Goal: Task Accomplishment & Management: Manage account settings

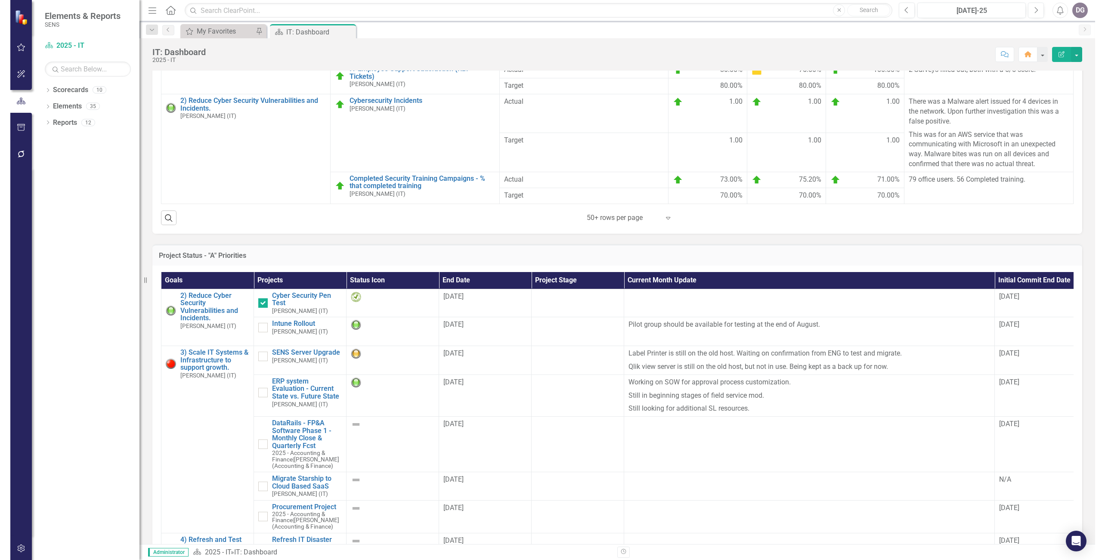
scroll to position [385, 0]
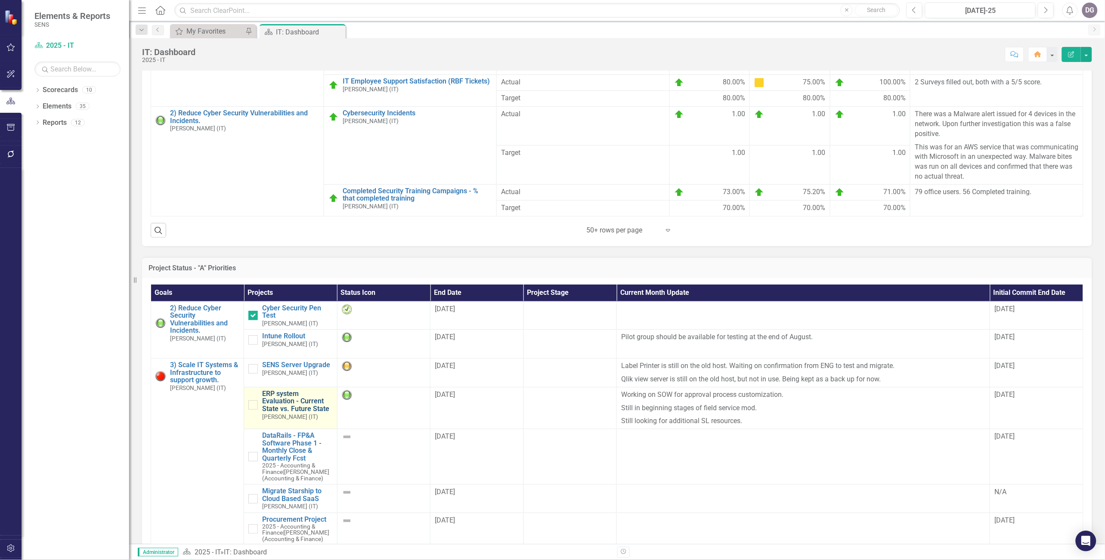
click at [286, 408] on link "ERP system Evaluation - Current State vs. Future State" at bounding box center [297, 401] width 70 height 23
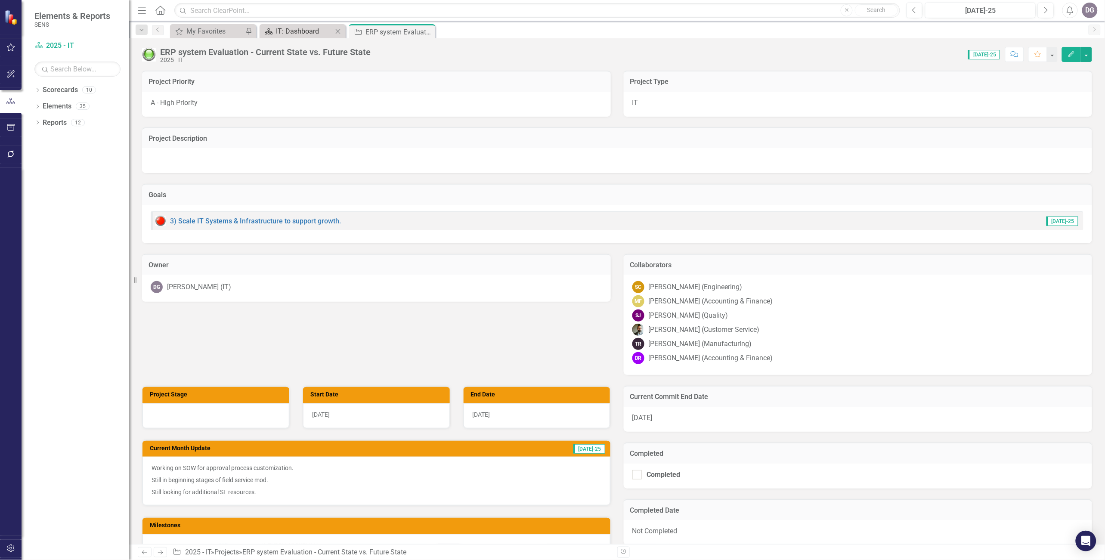
click at [303, 32] on div "IT: Dashboard" at bounding box center [304, 31] width 57 height 11
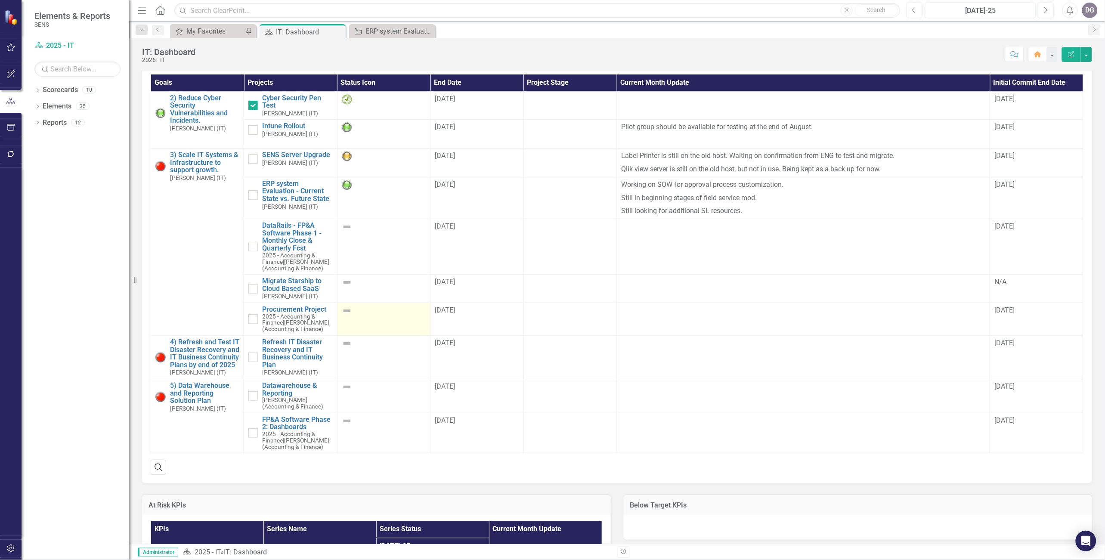
scroll to position [622, 0]
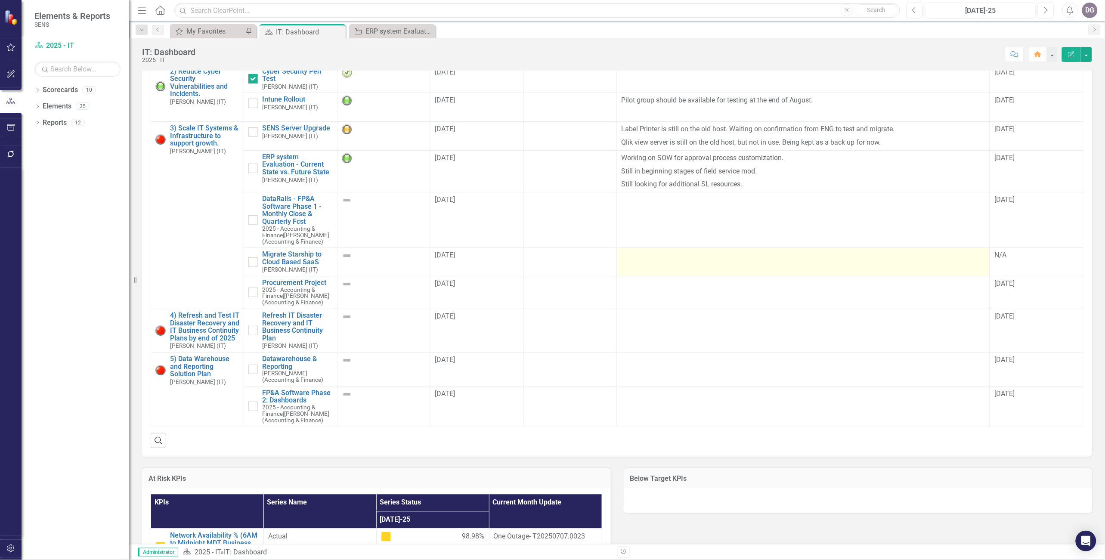
click at [742, 276] on td at bounding box center [803, 262] width 373 height 28
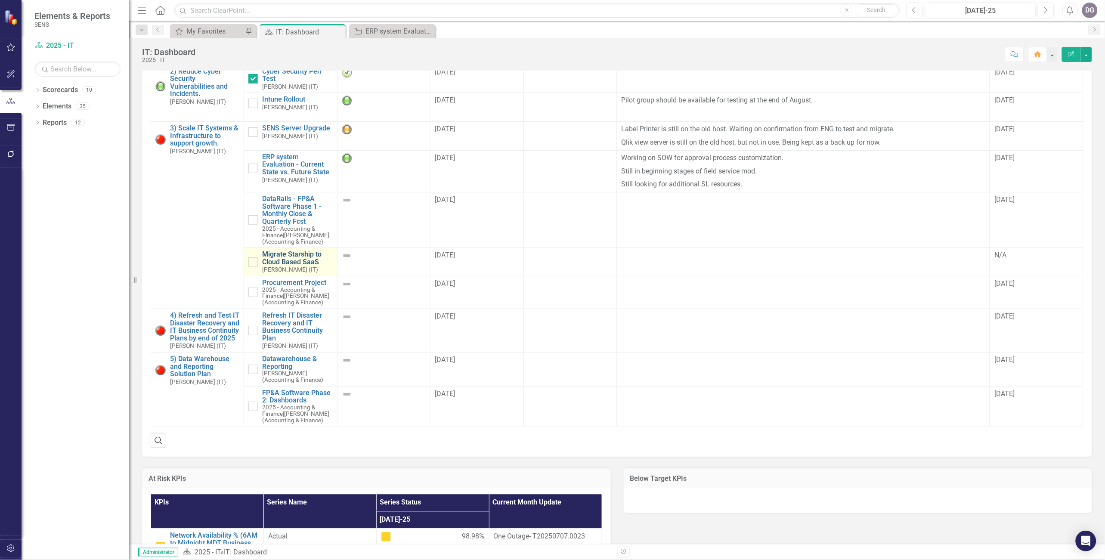
click at [282, 263] on link "Migrate Starship to Cloud Based SaaS" at bounding box center [297, 258] width 70 height 15
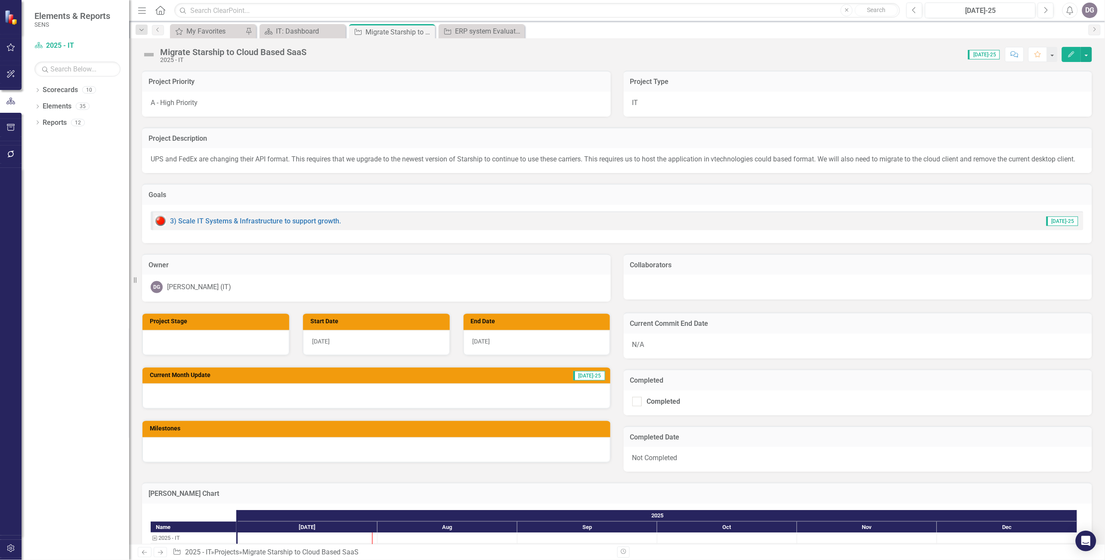
click at [152, 52] on img at bounding box center [149, 55] width 14 height 14
click at [149, 55] on img at bounding box center [149, 55] width 14 height 14
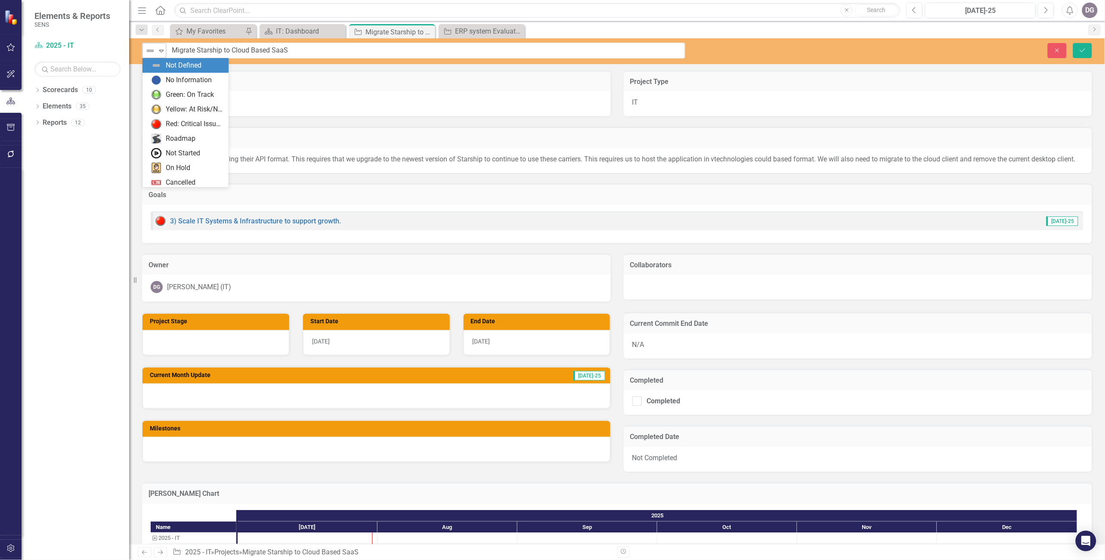
click at [161, 51] on icon "Expand" at bounding box center [161, 50] width 9 height 7
click at [170, 93] on div "Green: On Track" at bounding box center [190, 95] width 48 height 10
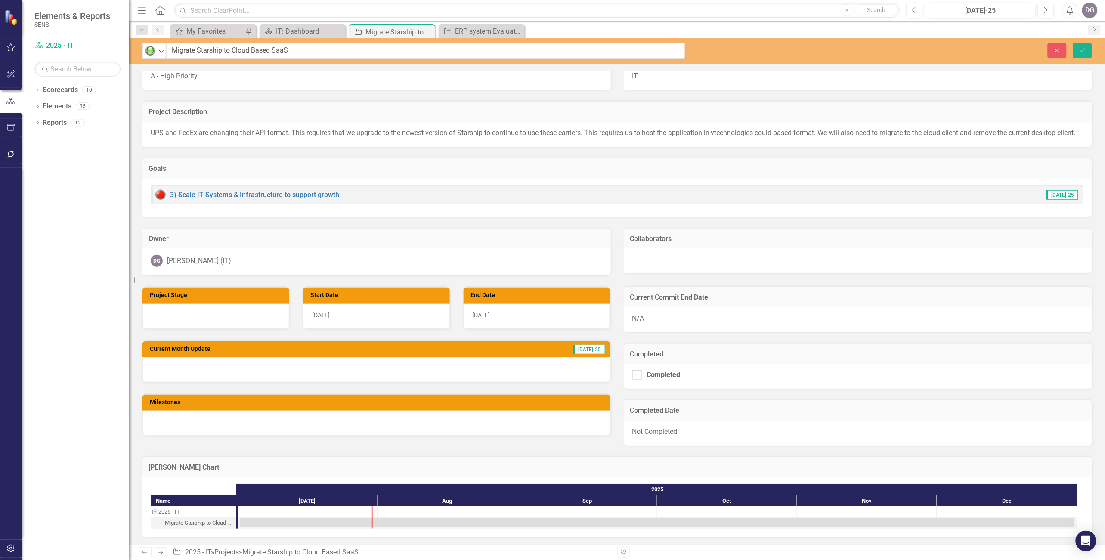
scroll to position [96, 0]
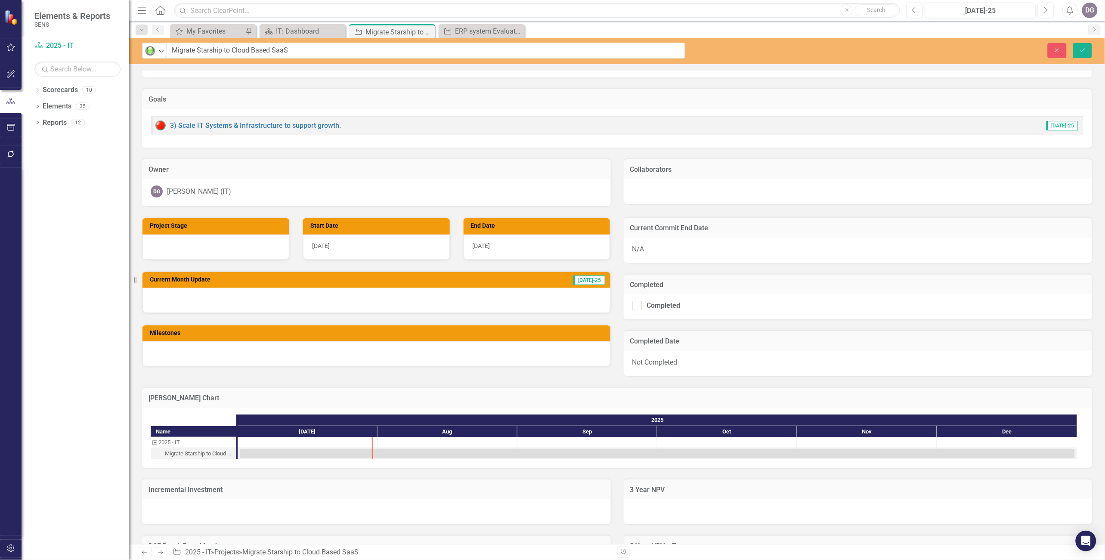
click at [218, 304] on div at bounding box center [376, 300] width 468 height 25
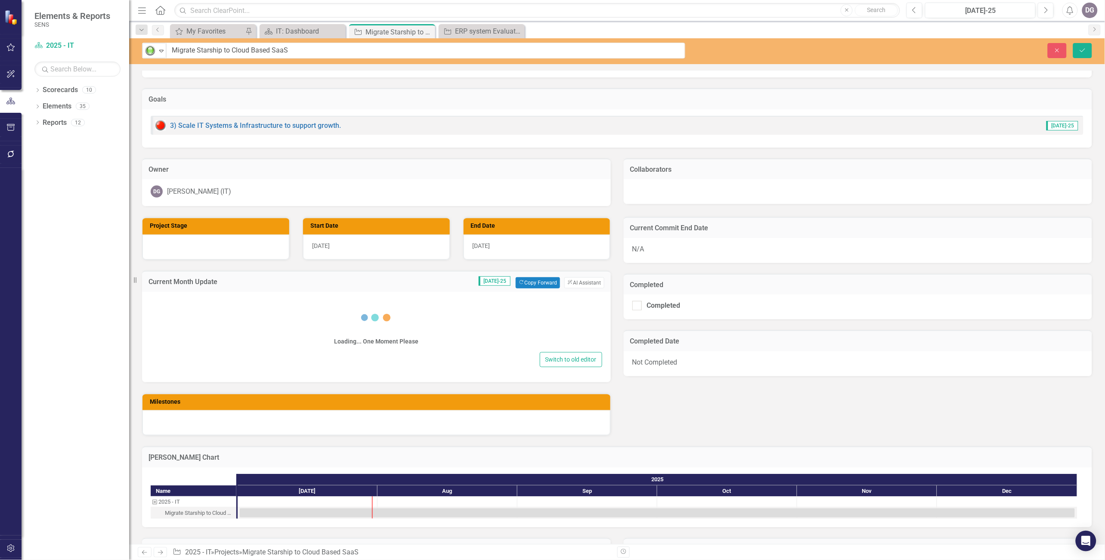
click at [238, 352] on div "Switch to old editor" at bounding box center [377, 359] width 452 height 15
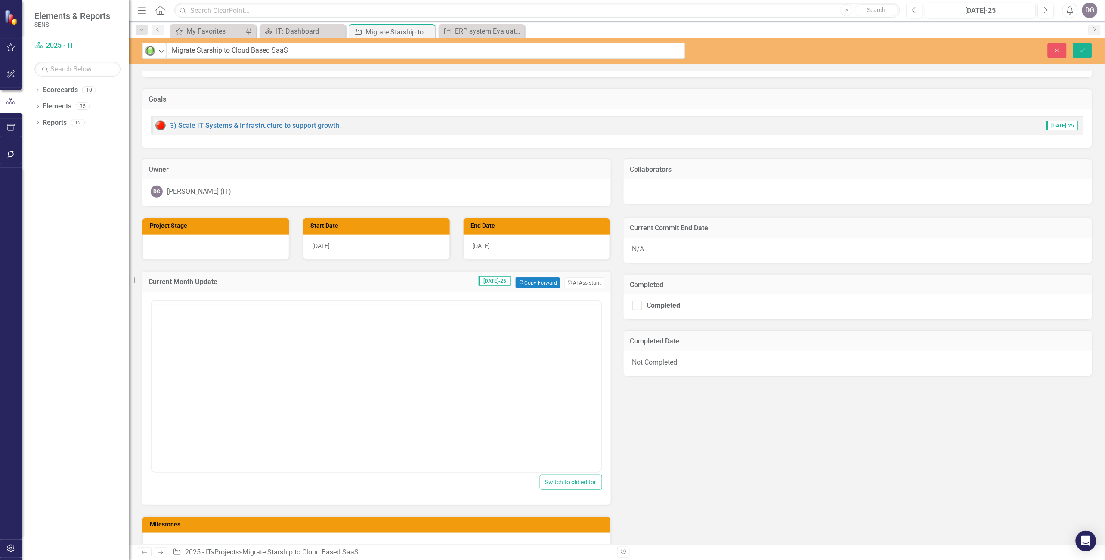
scroll to position [0, 0]
click at [255, 371] on body "Rich Text Area. Press ALT-0 for help." at bounding box center [376, 385] width 450 height 129
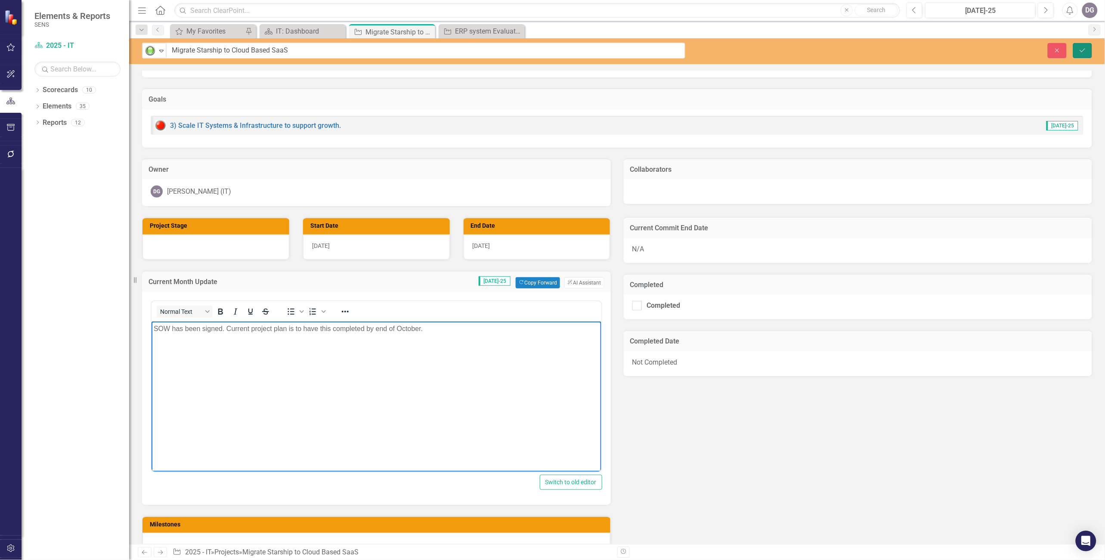
click at [764, 53] on button "Save" at bounding box center [1082, 50] width 19 height 15
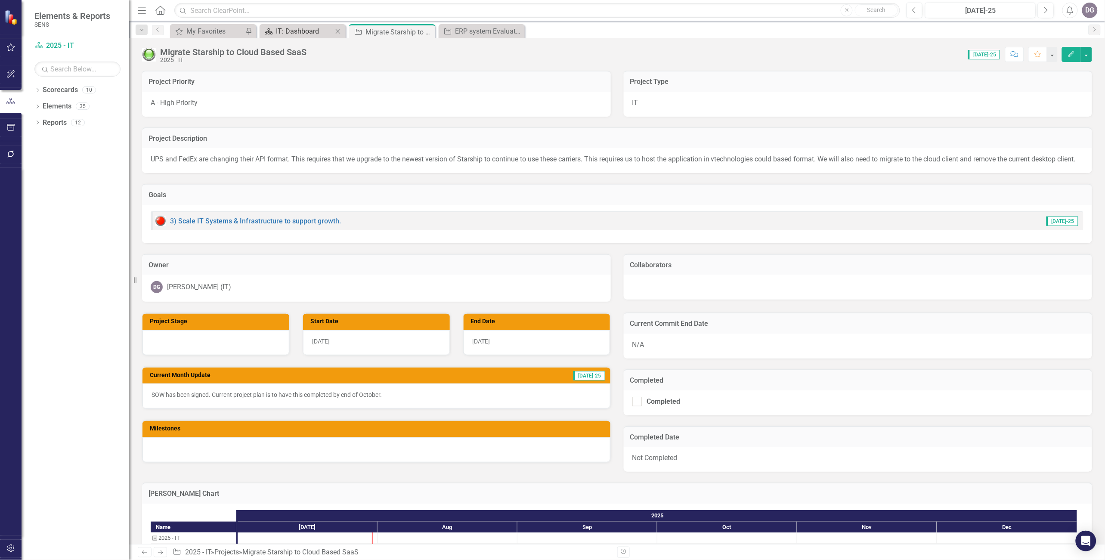
click at [285, 33] on div "IT: Dashboard" at bounding box center [304, 31] width 57 height 11
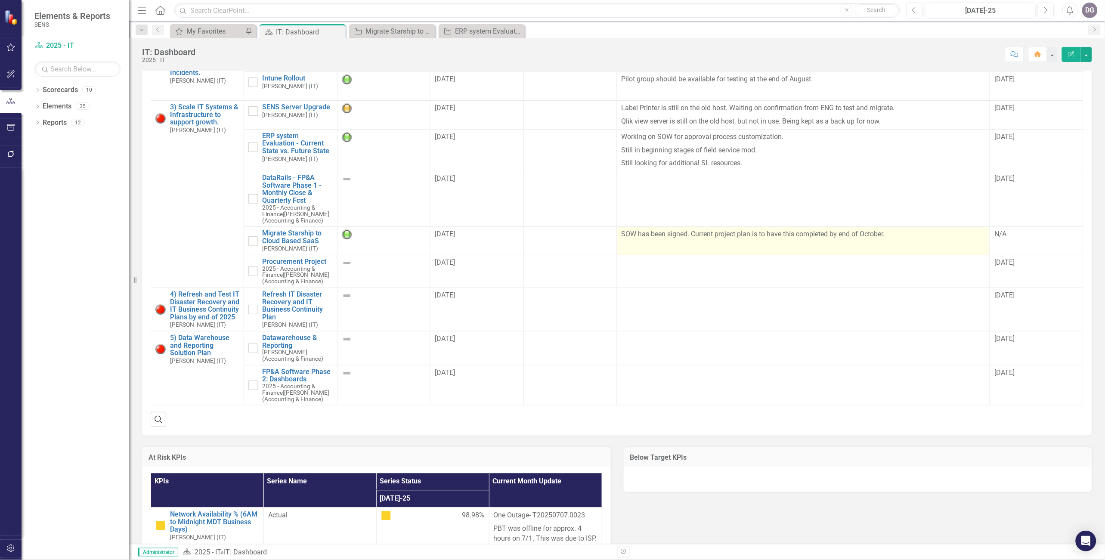
scroll to position [622, 0]
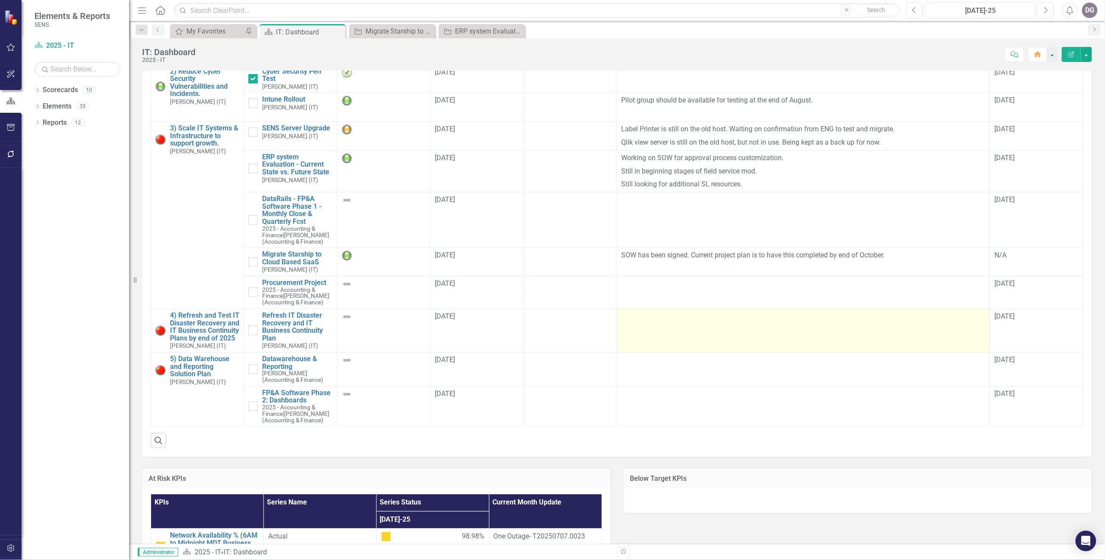
click at [665, 343] on td at bounding box center [803, 330] width 373 height 43
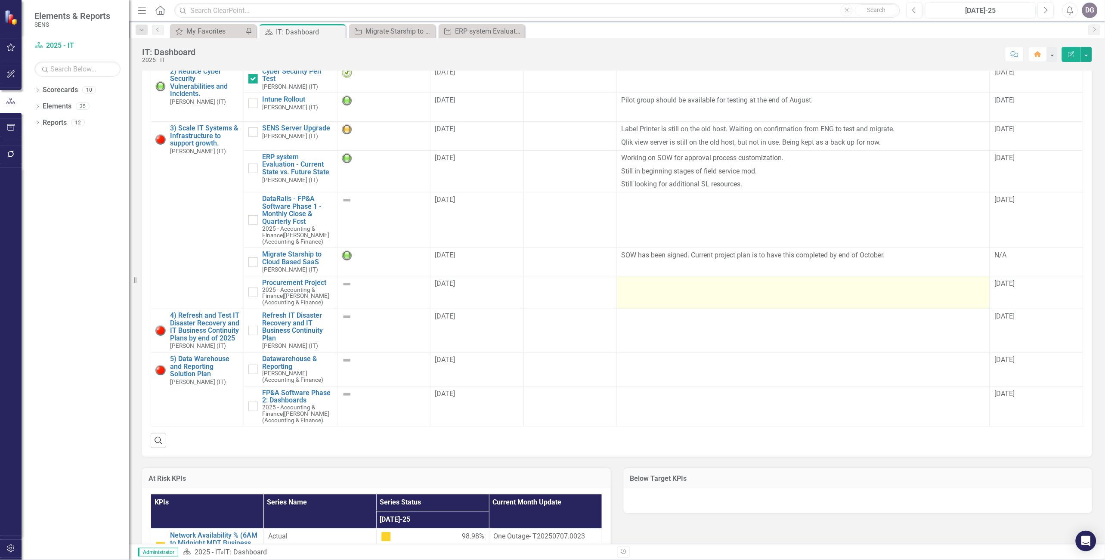
click at [656, 298] on td at bounding box center [803, 292] width 373 height 33
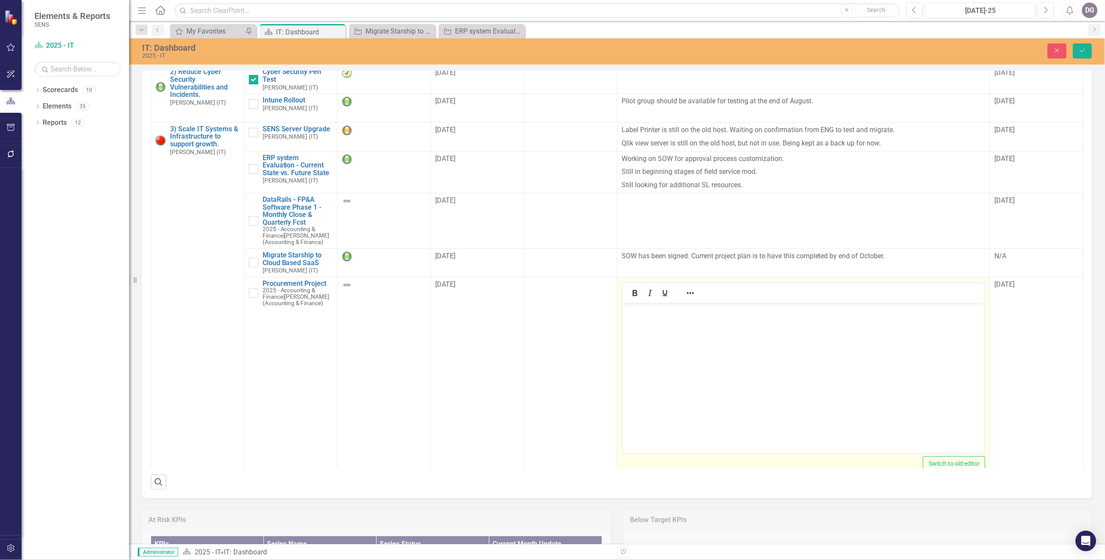
scroll to position [0, 0]
click at [676, 329] on body "Rich Text Area. Press ALT-0 for help." at bounding box center [803, 367] width 362 height 129
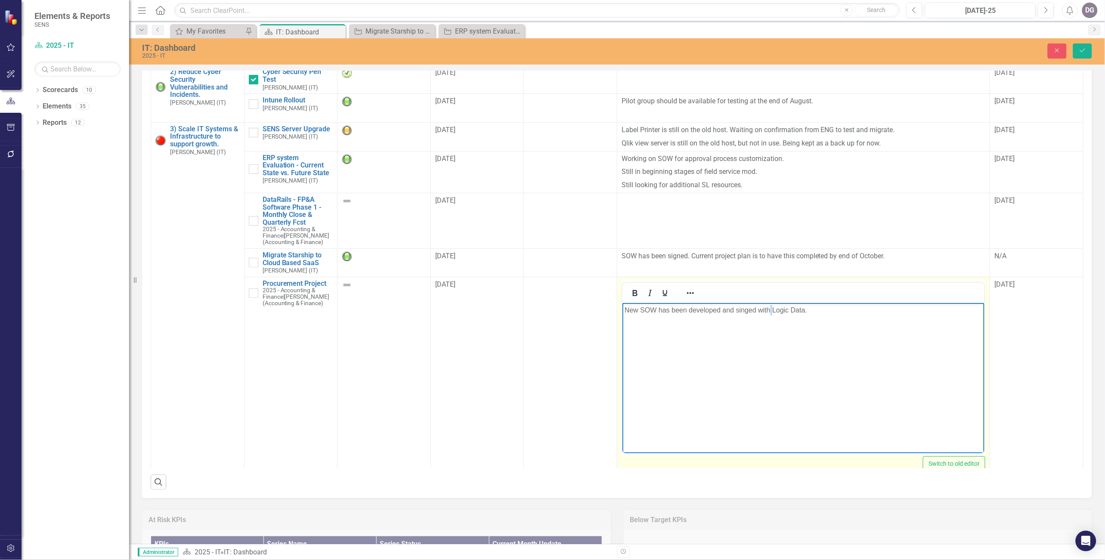
click at [764, 323] on body "New SOW has been developed and singed with Logic Data." at bounding box center [803, 367] width 362 height 129
click at [764, 321] on body "New SOW has been developed and singed with Logic Data." at bounding box center [803, 367] width 362 height 129
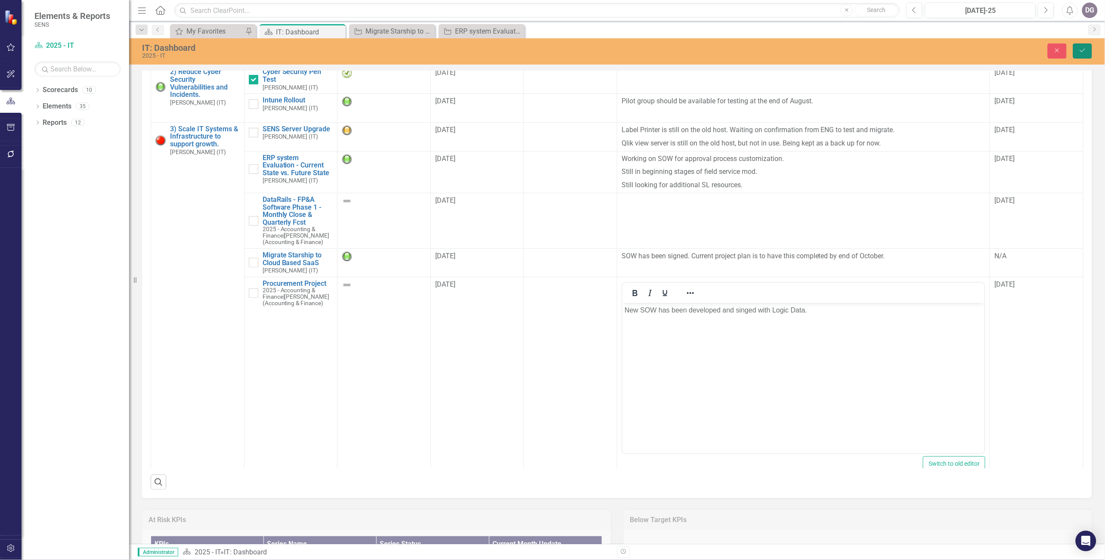
drag, startPoint x: 1081, startPoint y: 52, endPoint x: 37, endPoint y: 67, distance: 1044.4
click at [764, 52] on icon "Save" at bounding box center [1083, 50] width 8 height 6
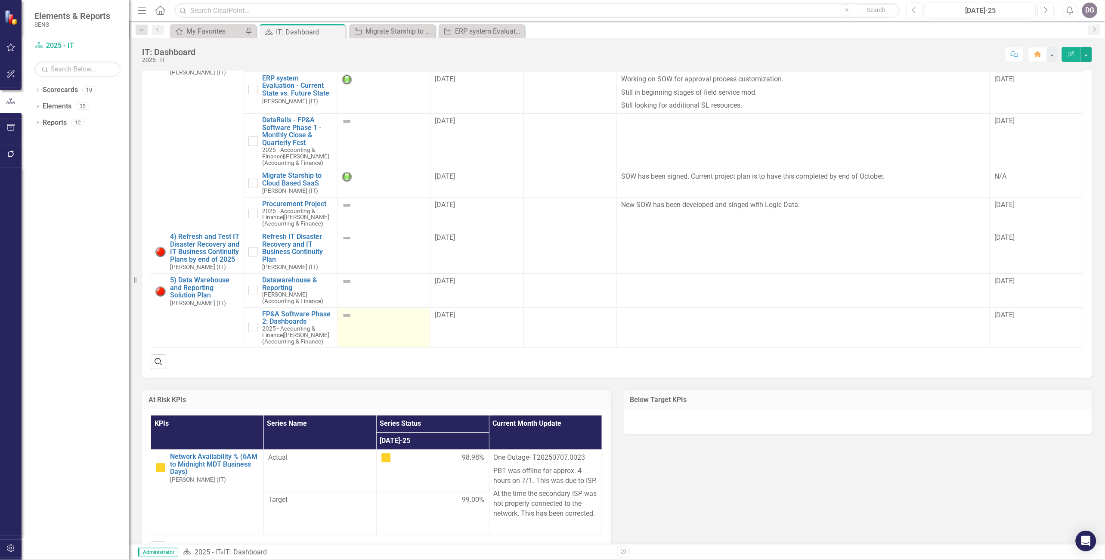
scroll to position [717, 0]
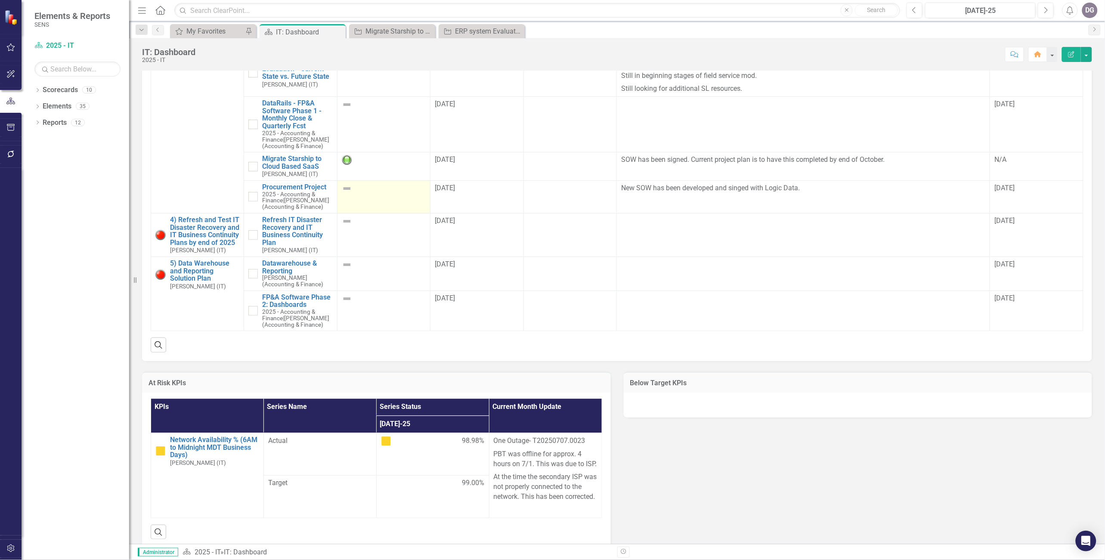
click at [345, 193] on img at bounding box center [347, 188] width 10 height 10
click at [310, 191] on link "Procurement Project" at bounding box center [297, 187] width 70 height 8
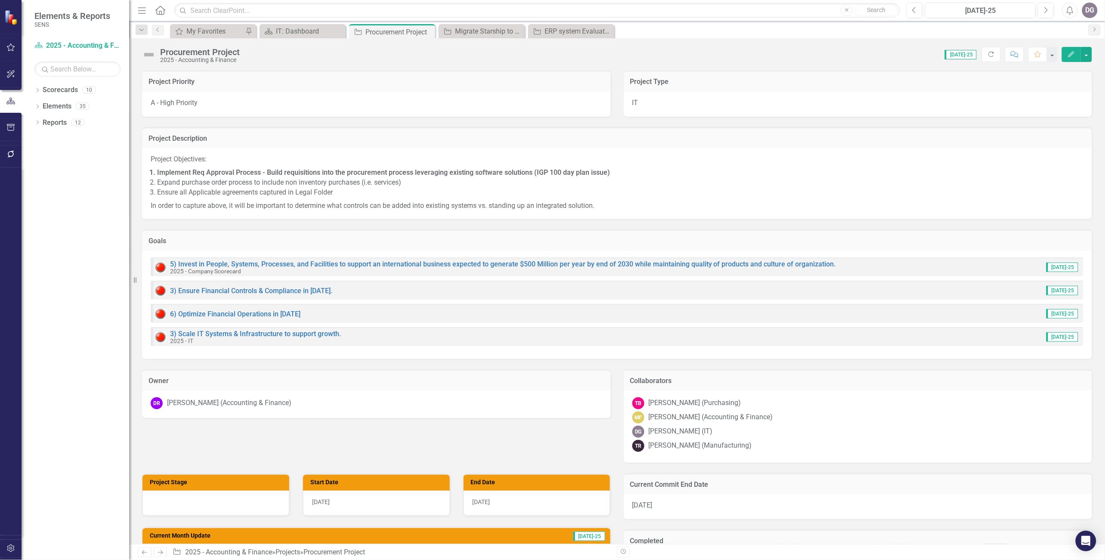
checkbox input "true"
click at [148, 53] on img at bounding box center [149, 55] width 14 height 14
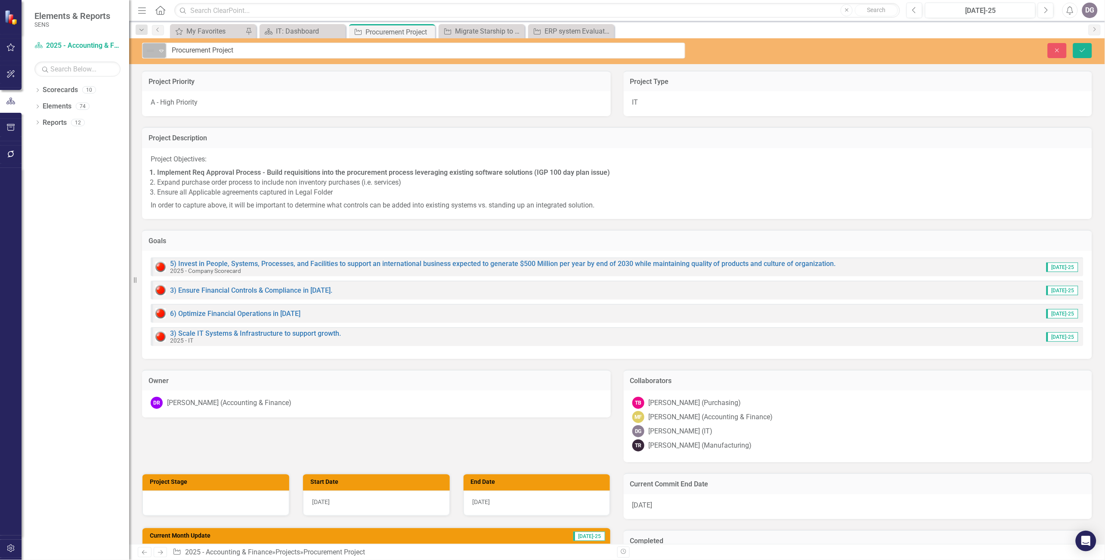
click at [161, 53] on icon "Expand" at bounding box center [161, 50] width 9 height 7
click at [181, 97] on div "Green: On Track" at bounding box center [190, 95] width 48 height 10
click at [764, 53] on button "Save" at bounding box center [1082, 50] width 19 height 15
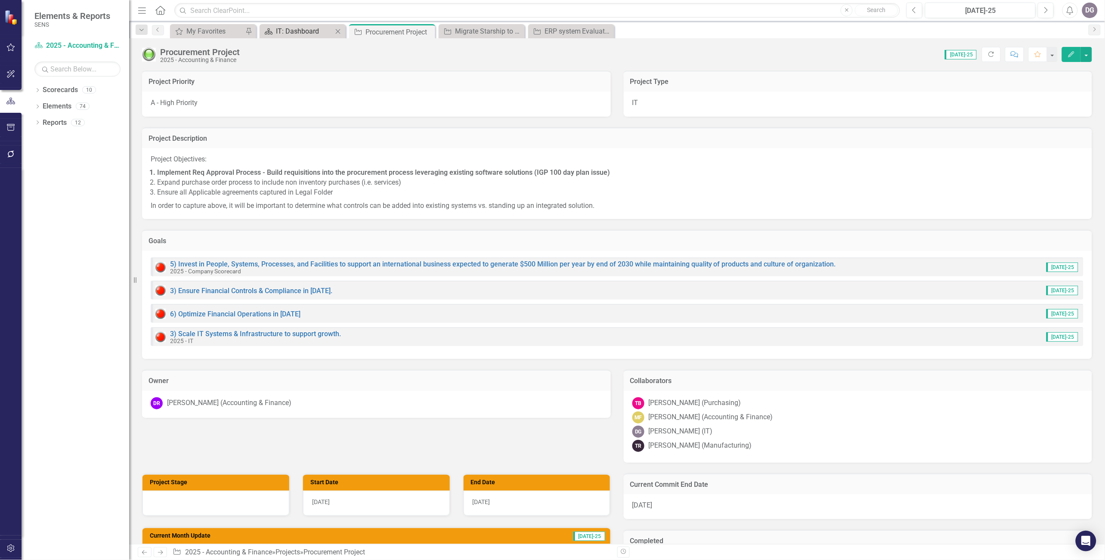
click at [286, 31] on div "IT: Dashboard" at bounding box center [304, 31] width 57 height 11
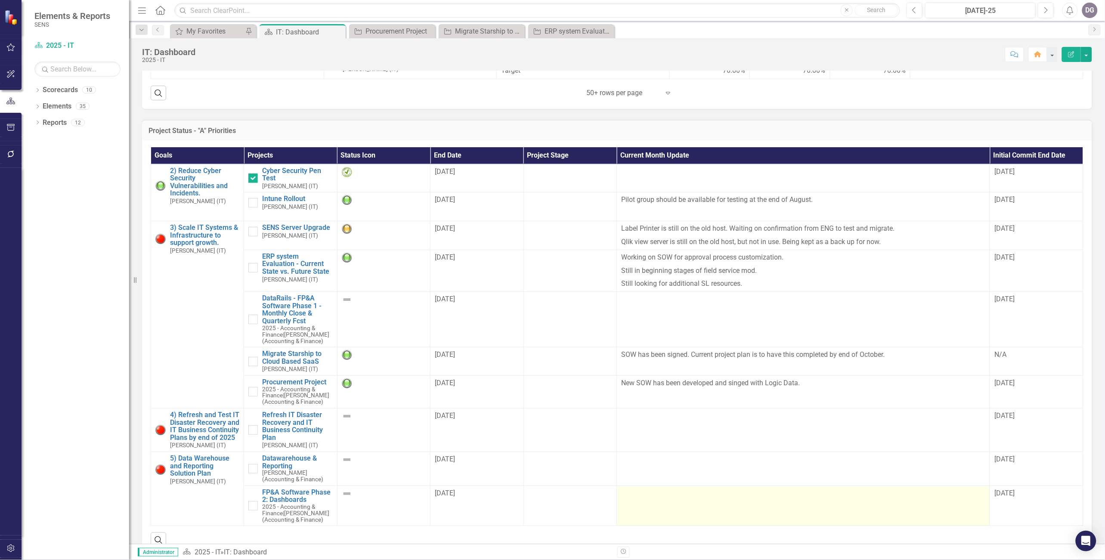
scroll to position [622, 0]
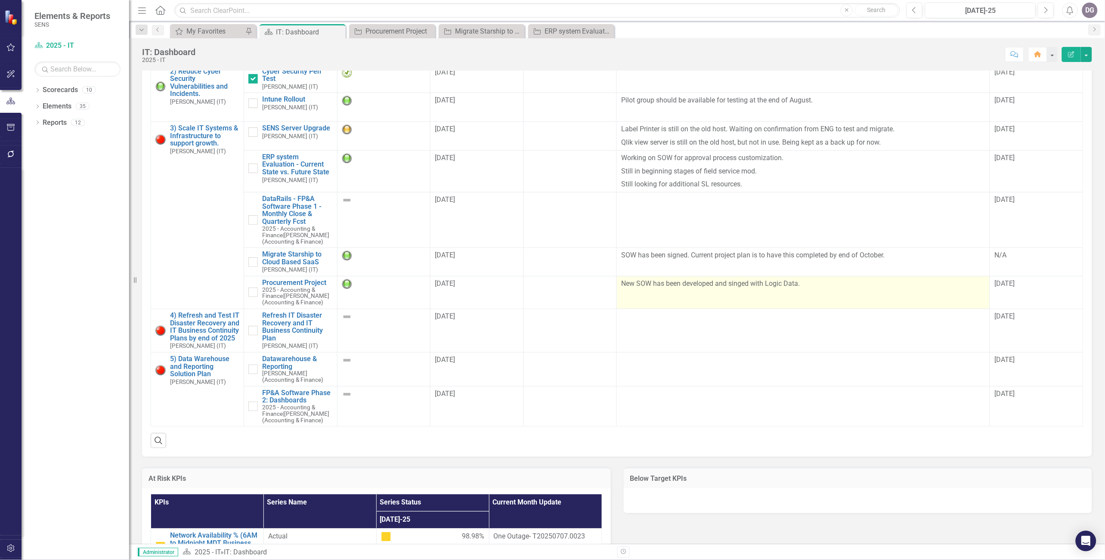
click at [646, 289] on p "New SOW has been developed and singed with Logic Data." at bounding box center [803, 284] width 364 height 10
click at [640, 289] on p "New SOW has been developed and singed with Logic Data." at bounding box center [803, 284] width 364 height 10
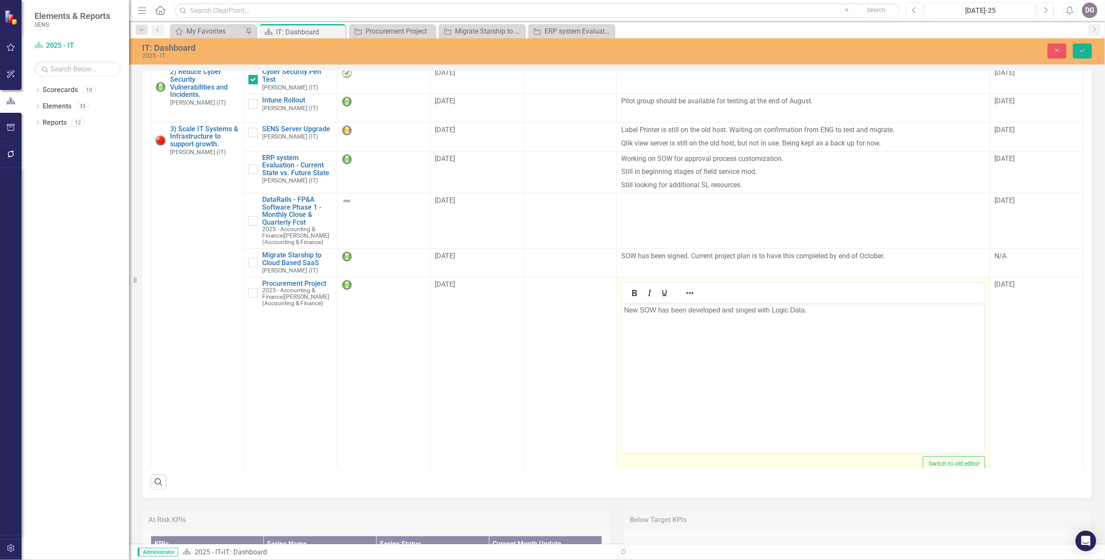
scroll to position [0, 0]
click at [650, 305] on p "New SOW has been developed and singed with Logic Data." at bounding box center [803, 310] width 358 height 10
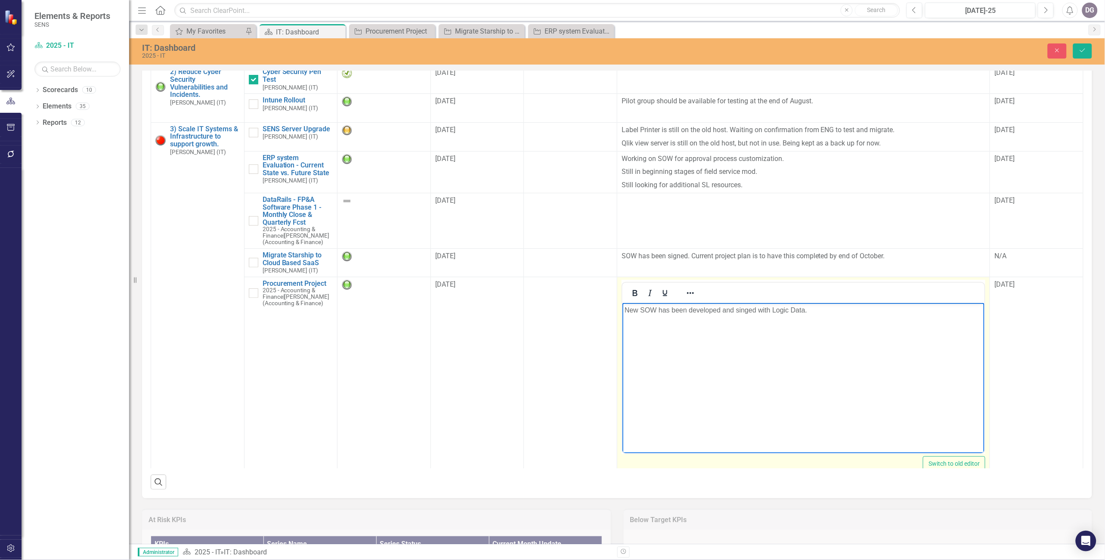
click at [655, 313] on p "New SOW has been developed and singed with Logic Data." at bounding box center [803, 310] width 358 height 10
drag, startPoint x: 659, startPoint y: 310, endPoint x: 637, endPoint y: 311, distance: 21.1
click at [637, 311] on p "New SOW has been developed and singed with Logic Data." at bounding box center [803, 310] width 358 height 10
click at [764, 51] on icon "Save" at bounding box center [1083, 50] width 8 height 6
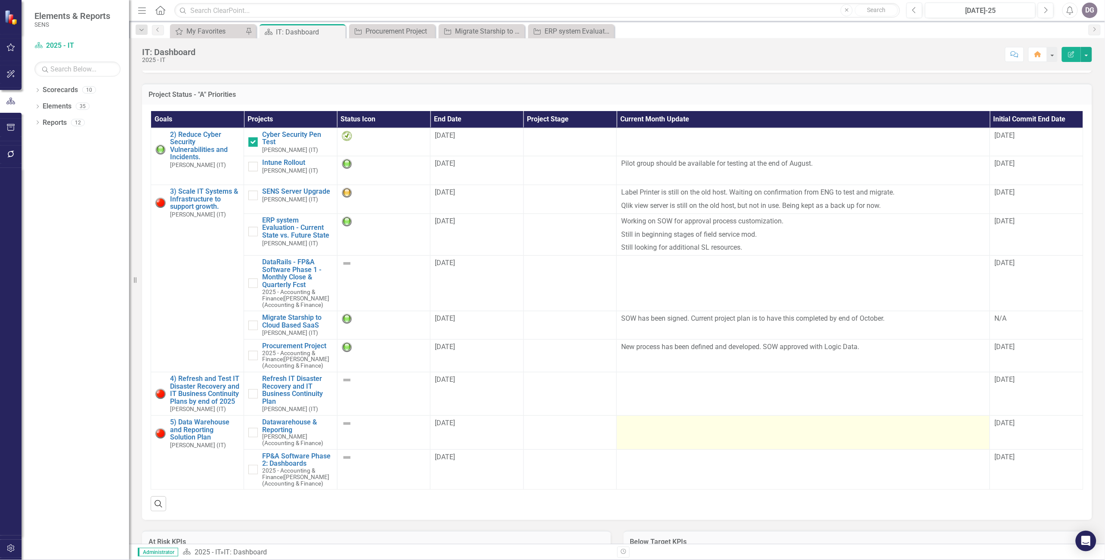
scroll to position [574, 0]
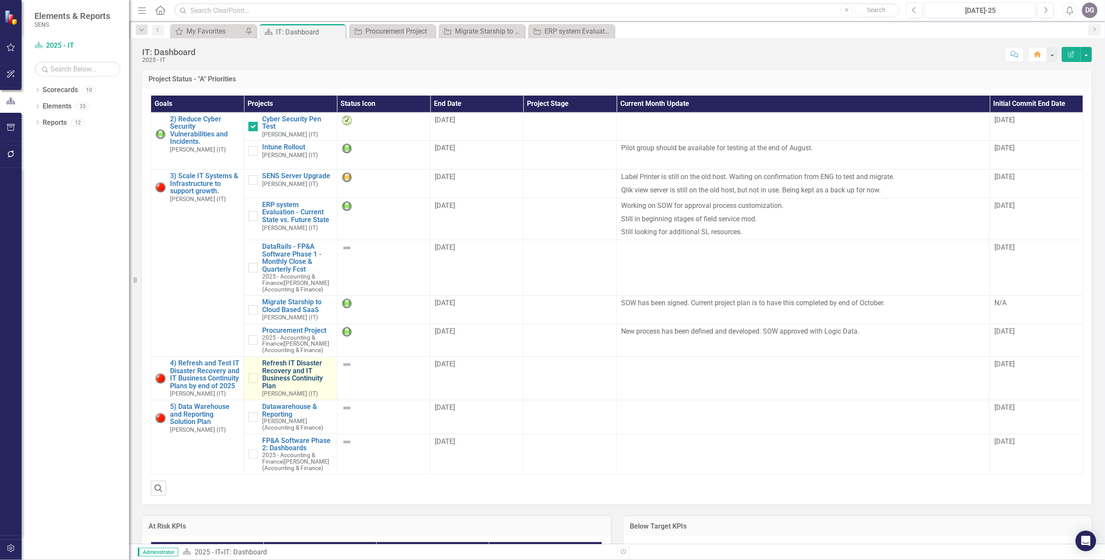
click at [281, 379] on link "Refresh IT Disaster Recovery and IT Business Continuity Plan" at bounding box center [297, 374] width 70 height 30
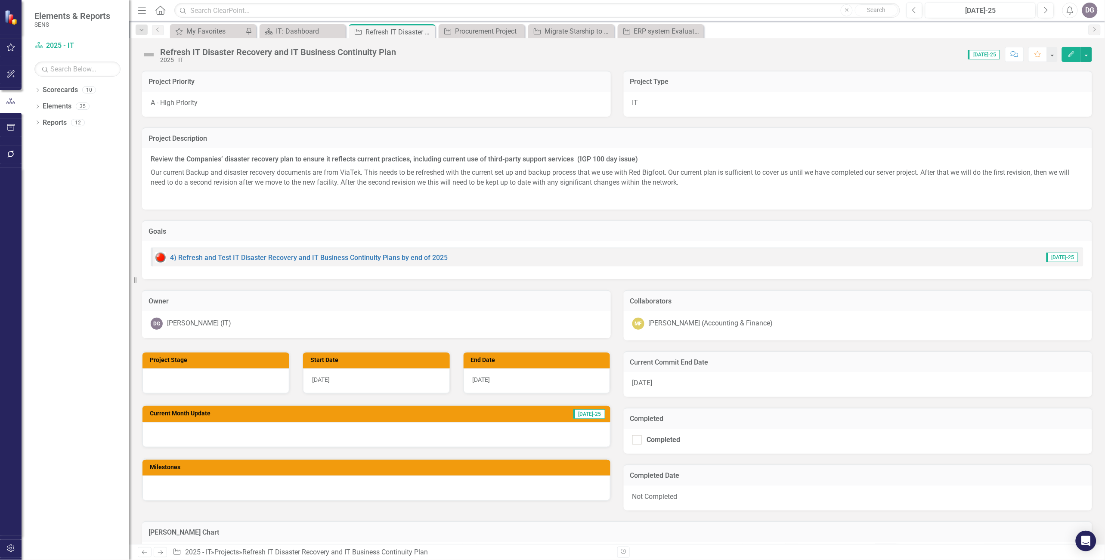
click at [151, 55] on img at bounding box center [149, 55] width 14 height 14
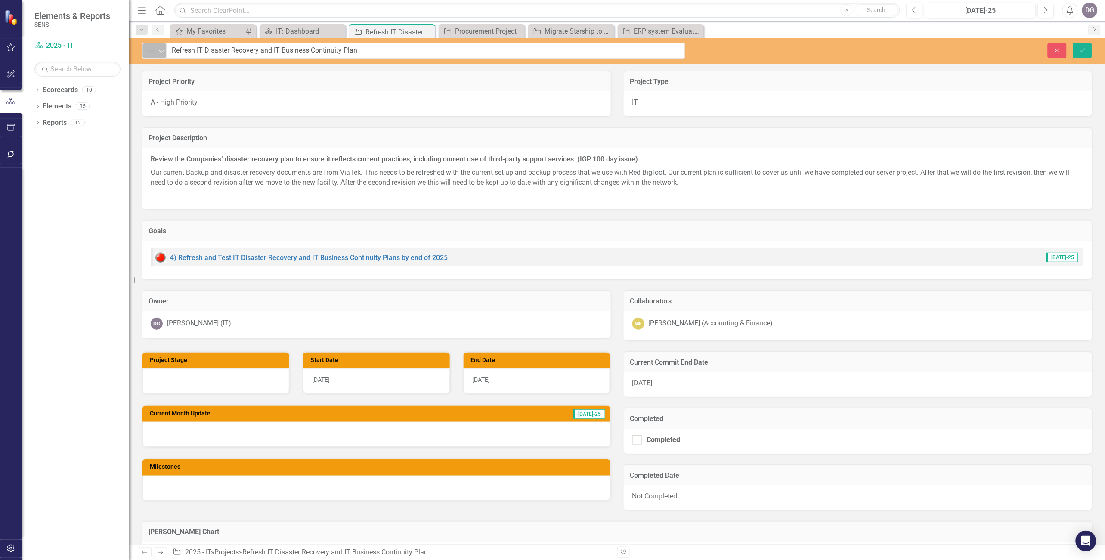
click at [157, 50] on icon "Expand" at bounding box center [161, 50] width 9 height 7
click at [190, 139] on div "Roadmap" at bounding box center [181, 139] width 30 height 10
click at [158, 49] on icon "Expand" at bounding box center [161, 50] width 9 height 7
drag, startPoint x: 187, startPoint y: 149, endPoint x: 498, endPoint y: 158, distance: 311.4
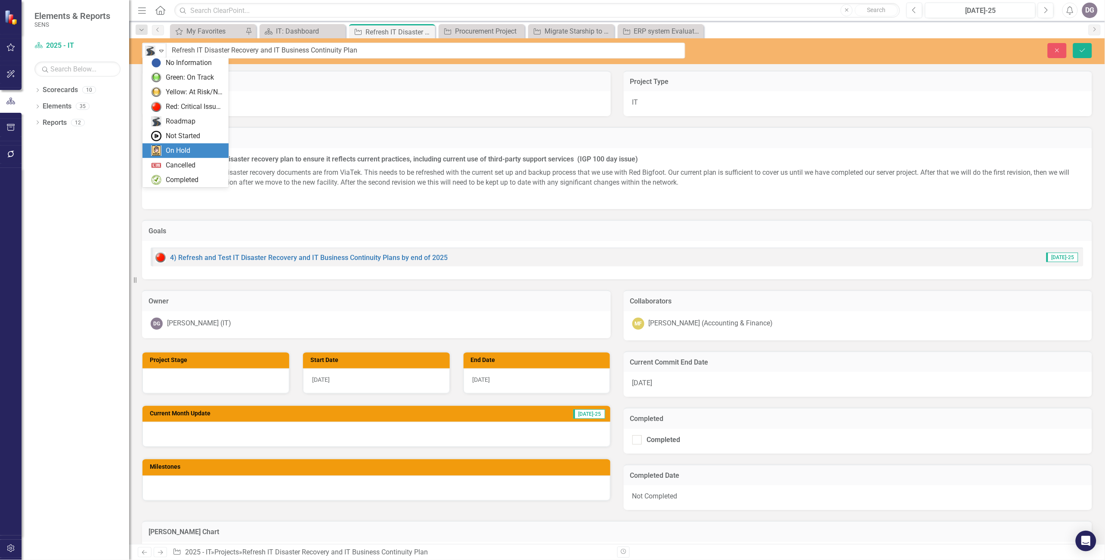
click at [188, 149] on div "On Hold" at bounding box center [178, 151] width 25 height 10
click at [764, 48] on icon "Save" at bounding box center [1083, 50] width 8 height 6
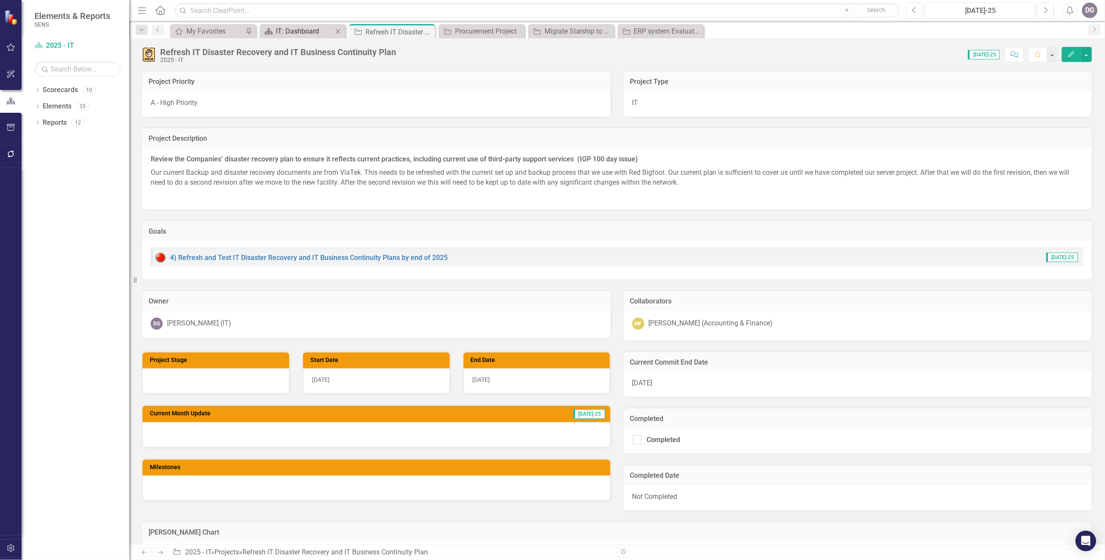
click at [295, 30] on div "IT: Dashboard" at bounding box center [304, 31] width 57 height 11
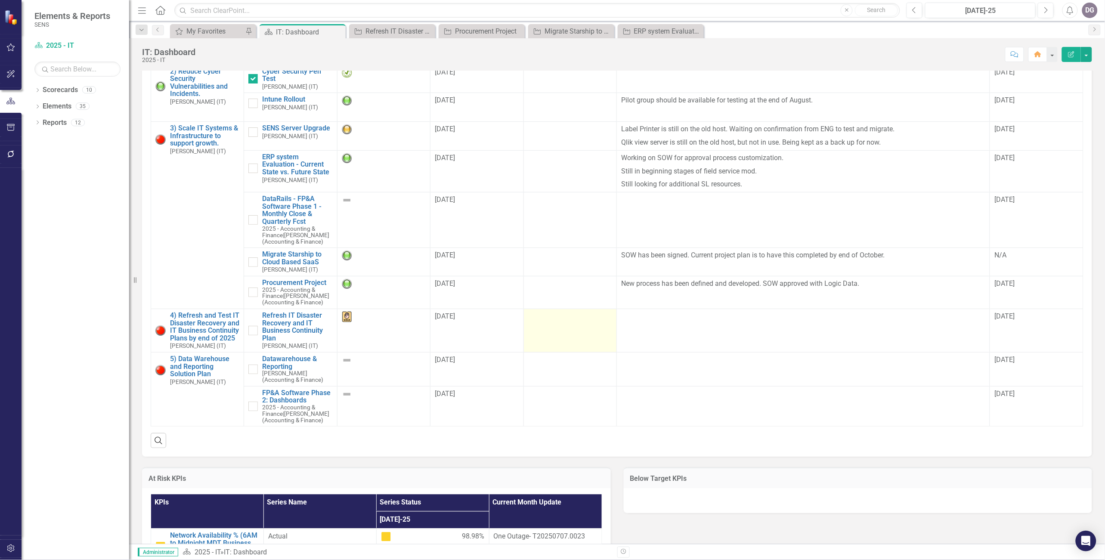
scroll to position [669, 0]
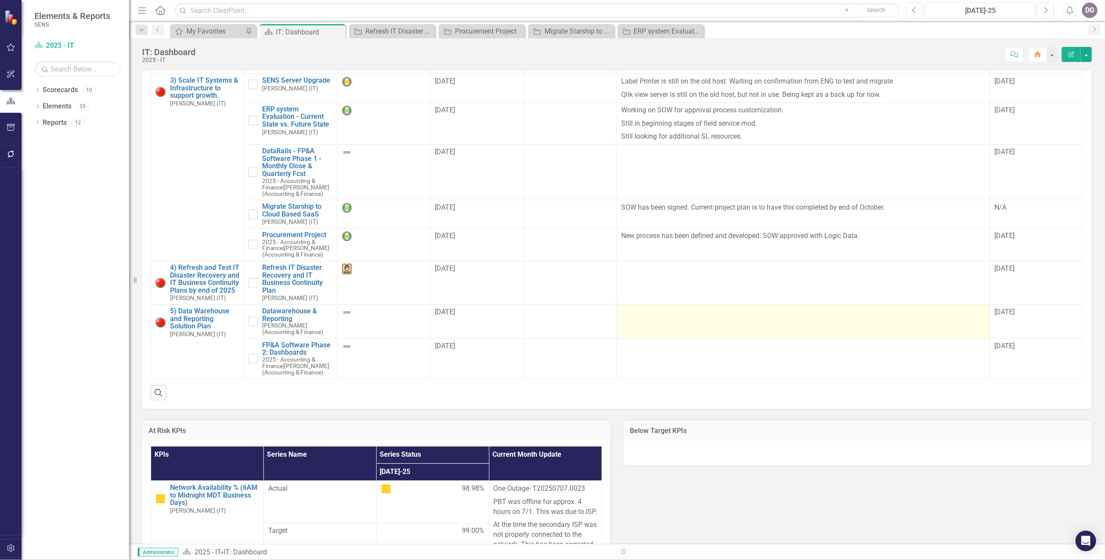
click at [704, 337] on td at bounding box center [803, 321] width 373 height 34
click at [697, 337] on td at bounding box center [803, 321] width 373 height 34
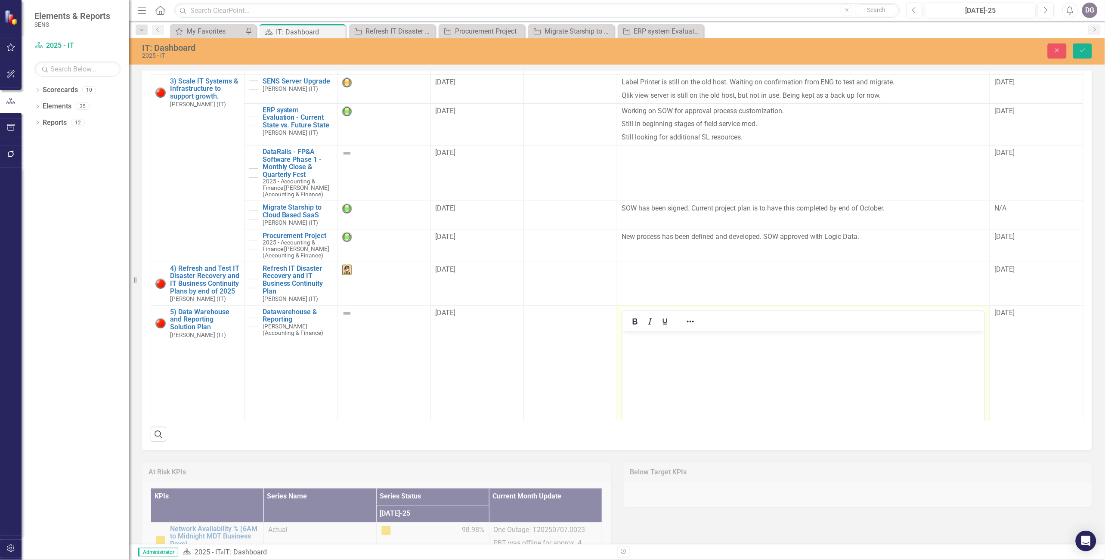
scroll to position [0, 0]
click at [725, 364] on body "Rich Text Area. Press ALT-0 for help." at bounding box center [803, 395] width 362 height 129
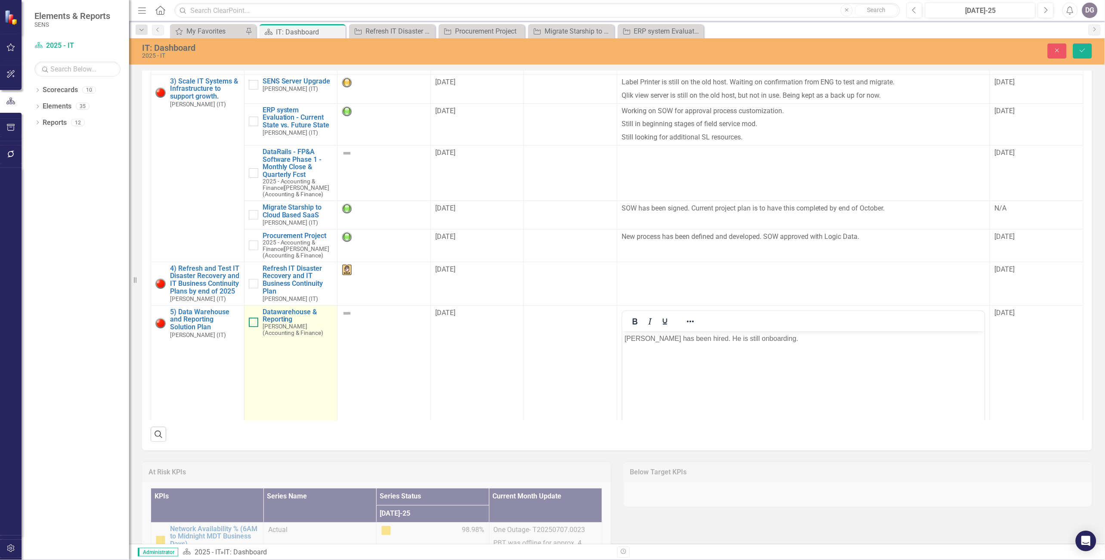
click at [251, 327] on div at bounding box center [253, 322] width 9 height 9
click at [251, 323] on input "checkbox" at bounding box center [252, 321] width 6 height 6
checkbox input "true"
click at [289, 323] on link "Datawarehouse & Reporting" at bounding box center [298, 315] width 71 height 15
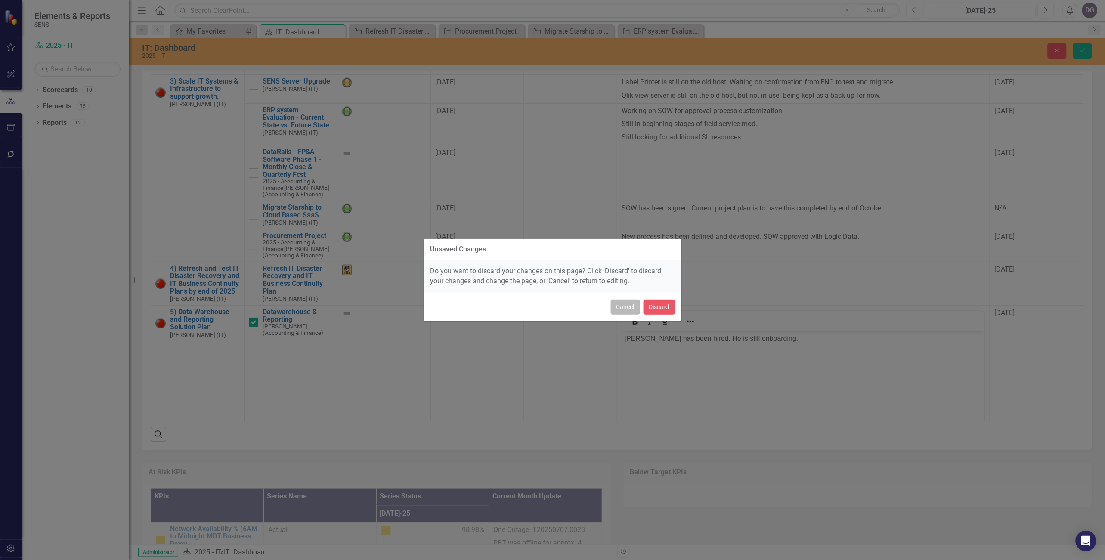
click at [624, 311] on button "Cancel" at bounding box center [625, 307] width 29 height 15
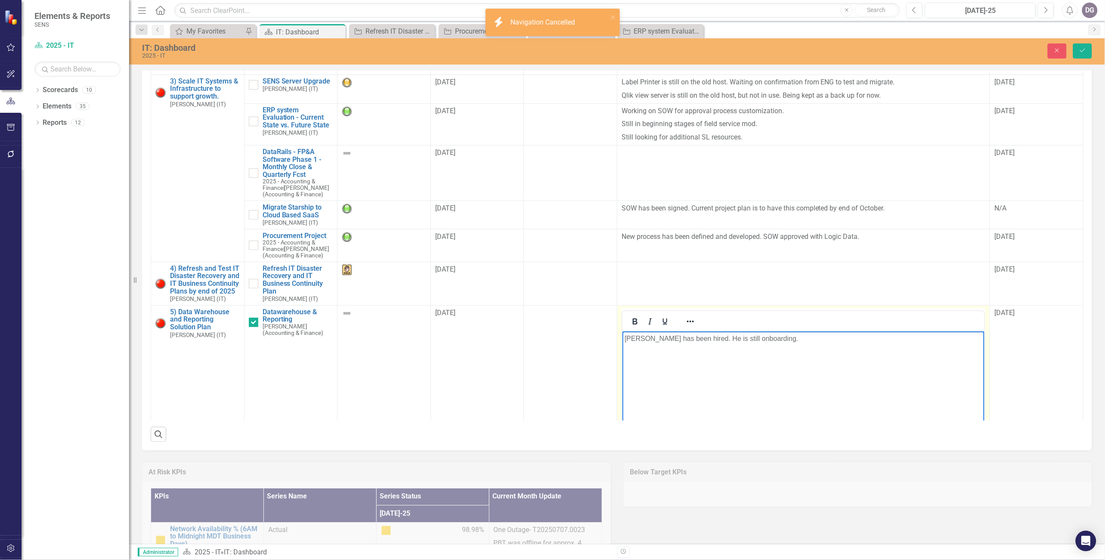
click at [708, 359] on body "[PERSON_NAME] has been hired. He is still onboarding." at bounding box center [803, 395] width 362 height 129
click at [764, 52] on icon "Save" at bounding box center [1083, 50] width 8 height 6
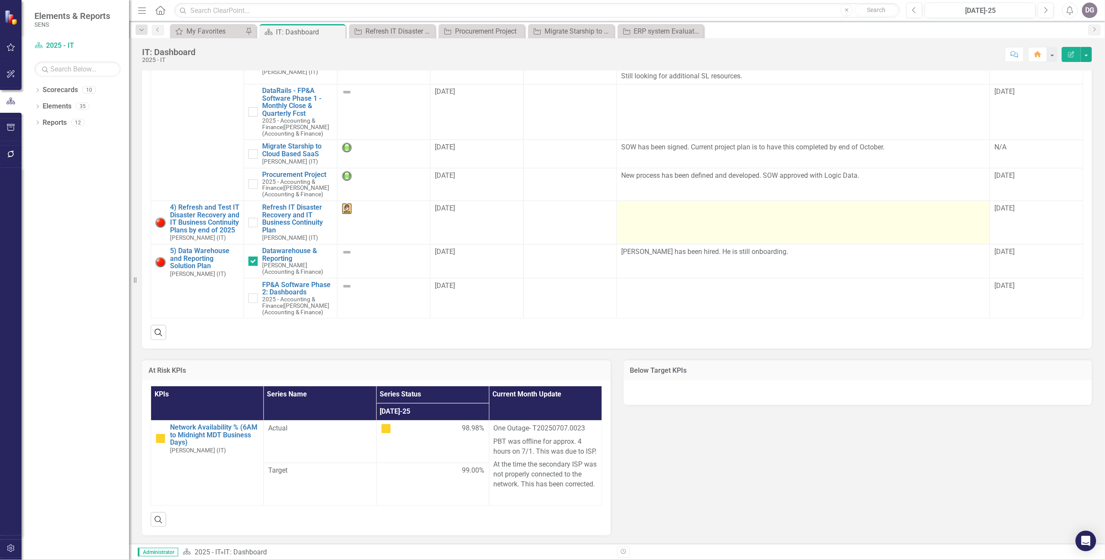
scroll to position [670, 0]
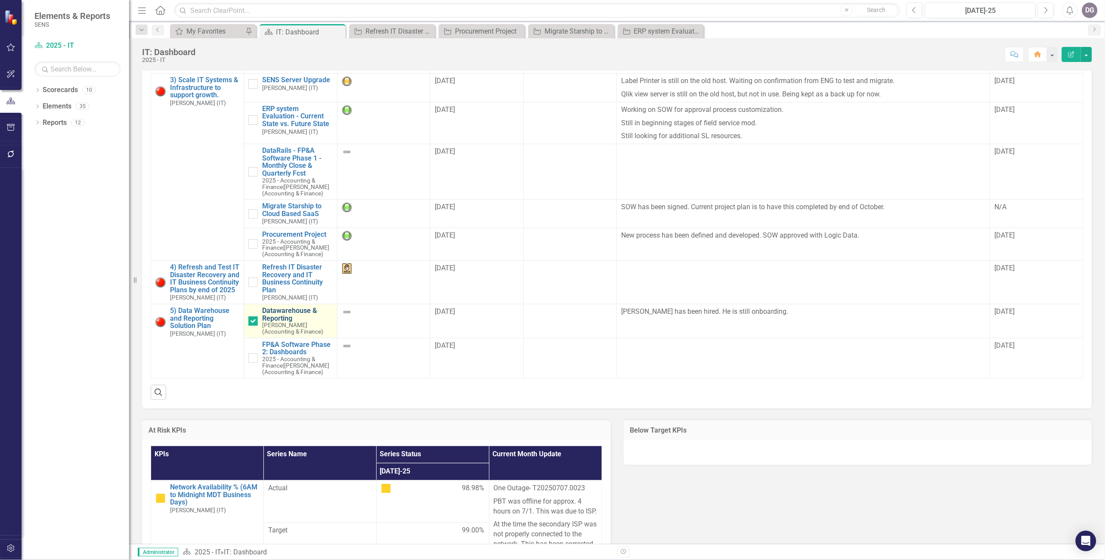
click at [287, 322] on link "Datawarehouse & Reporting" at bounding box center [297, 314] width 70 height 15
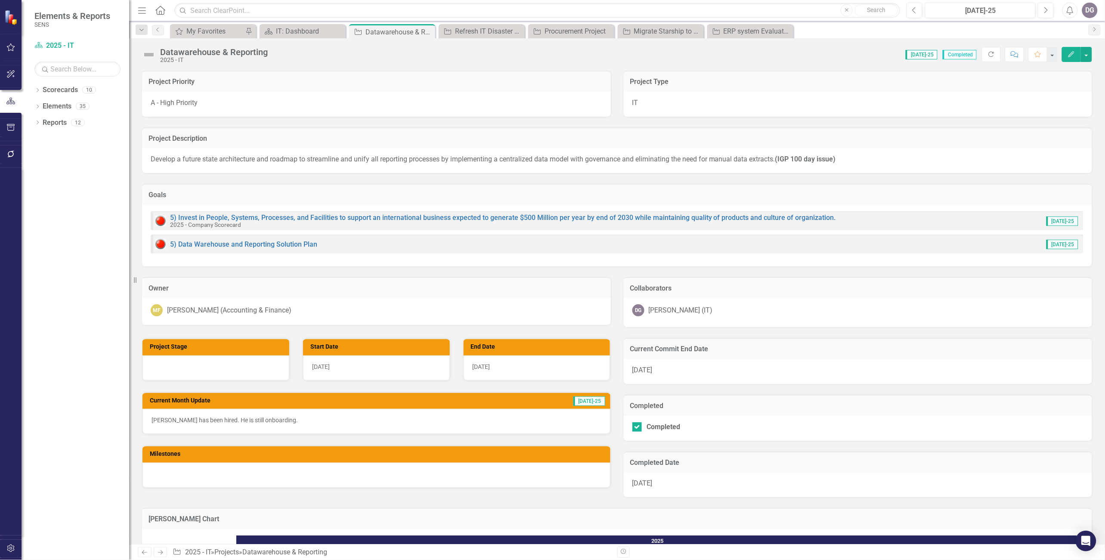
click at [148, 53] on img at bounding box center [149, 55] width 14 height 14
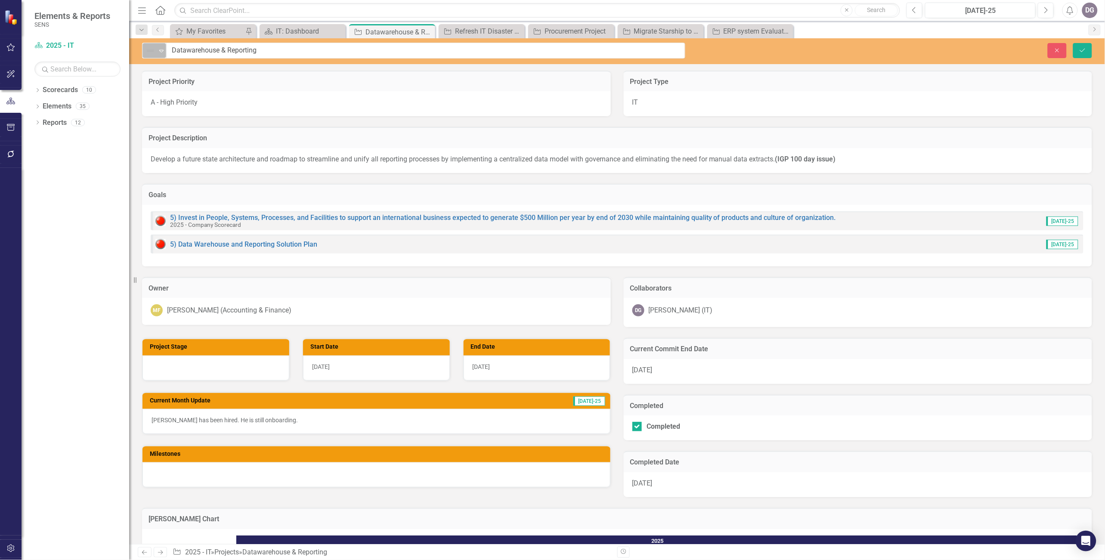
click at [161, 47] on icon "Expand" at bounding box center [161, 50] width 9 height 7
click at [187, 96] on div "Green: On Track" at bounding box center [190, 95] width 48 height 10
click at [764, 54] on button "Save" at bounding box center [1082, 50] width 19 height 15
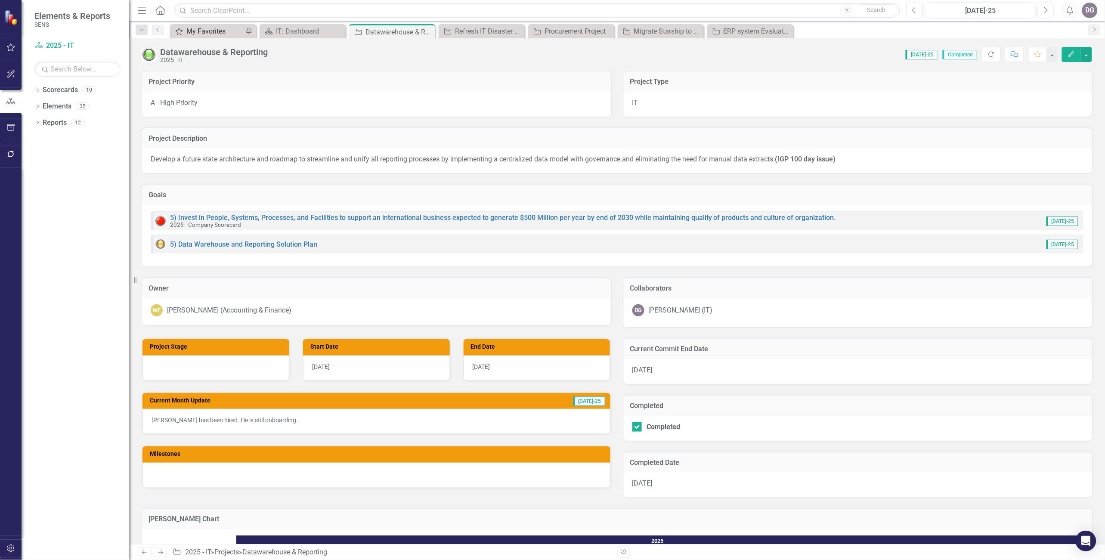
click at [224, 32] on div "My Favorites" at bounding box center [214, 31] width 57 height 11
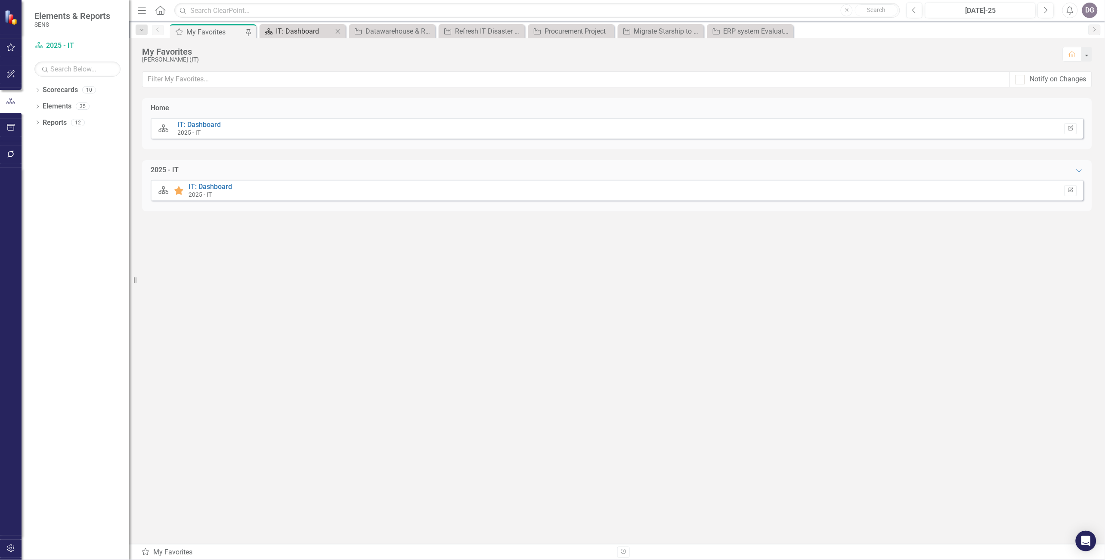
click at [309, 29] on div "IT: Dashboard" at bounding box center [304, 31] width 57 height 11
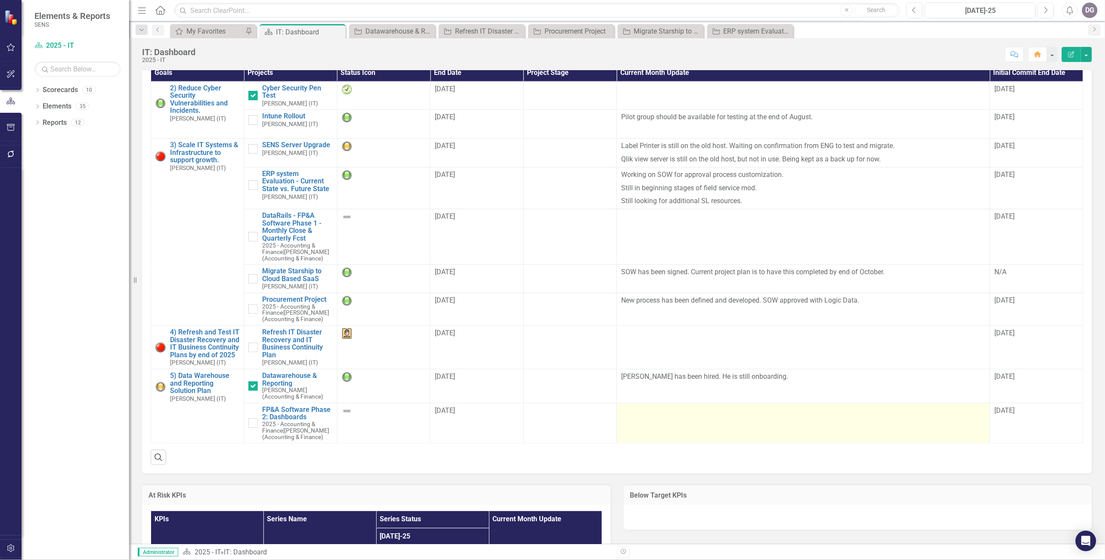
scroll to position [622, 0]
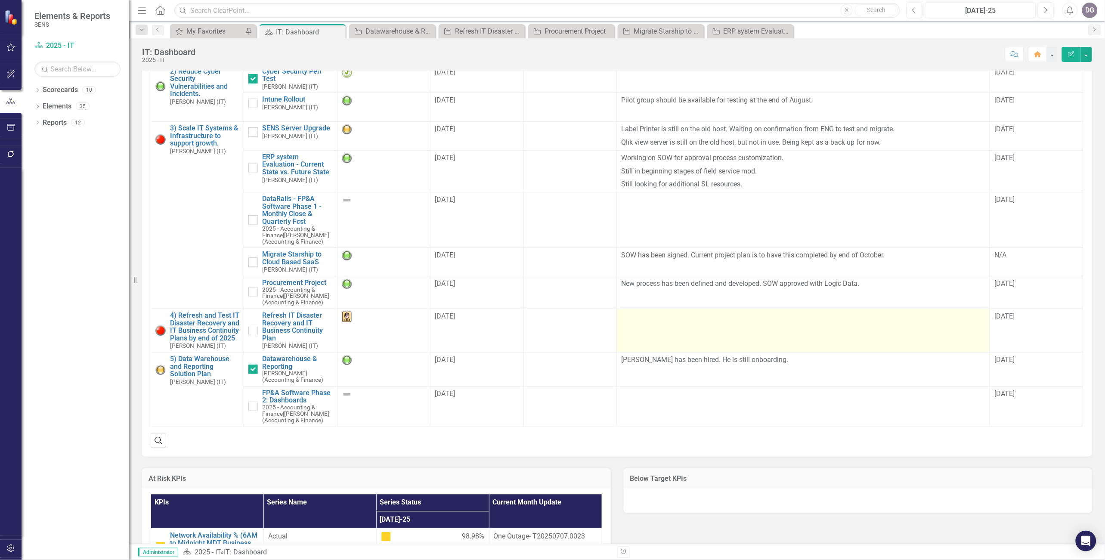
click at [659, 333] on td at bounding box center [803, 330] width 373 height 43
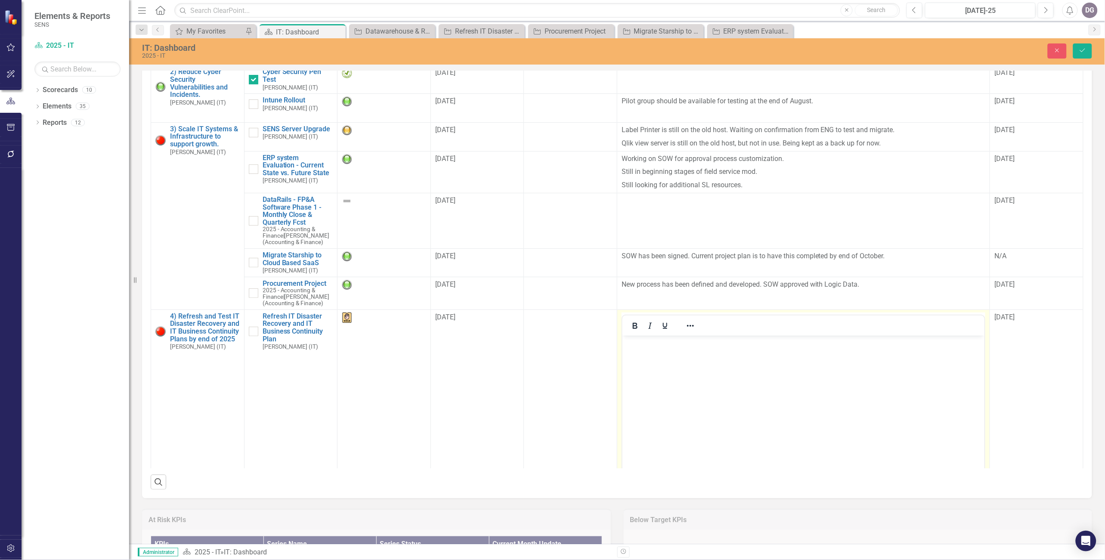
scroll to position [0, 0]
click at [676, 372] on body "Rich Text Area. Press ALT-0 for help." at bounding box center [803, 399] width 362 height 129
click at [764, 47] on icon "Save" at bounding box center [1083, 50] width 8 height 6
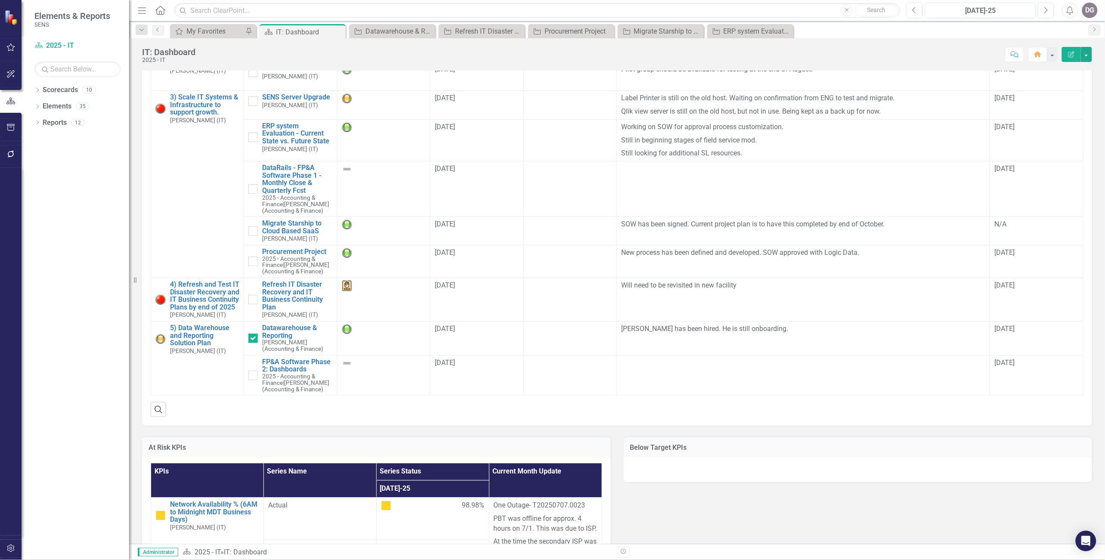
scroll to position [669, 0]
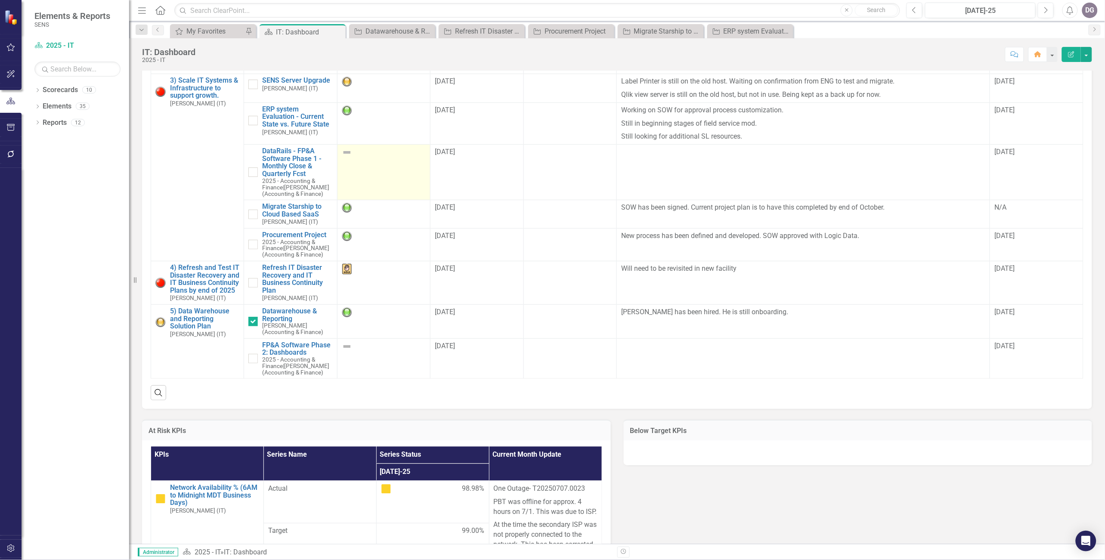
click at [342, 158] on img at bounding box center [347, 152] width 10 height 10
click at [386, 178] on td "2025 - IT" at bounding box center [383, 173] width 93 height 56
click at [366, 181] on td "2025 - IT" at bounding box center [383, 173] width 93 height 56
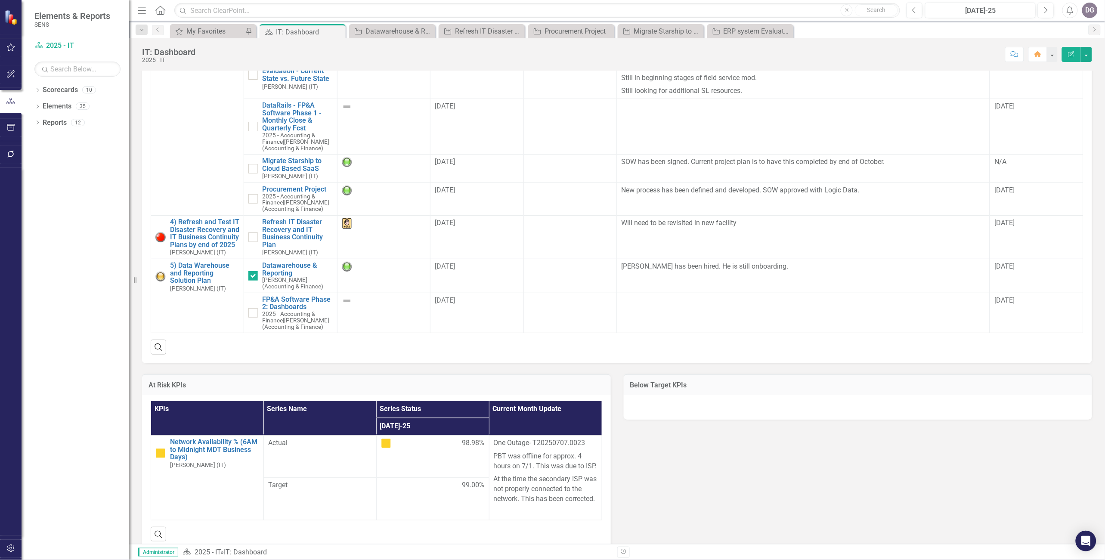
scroll to position [670, 0]
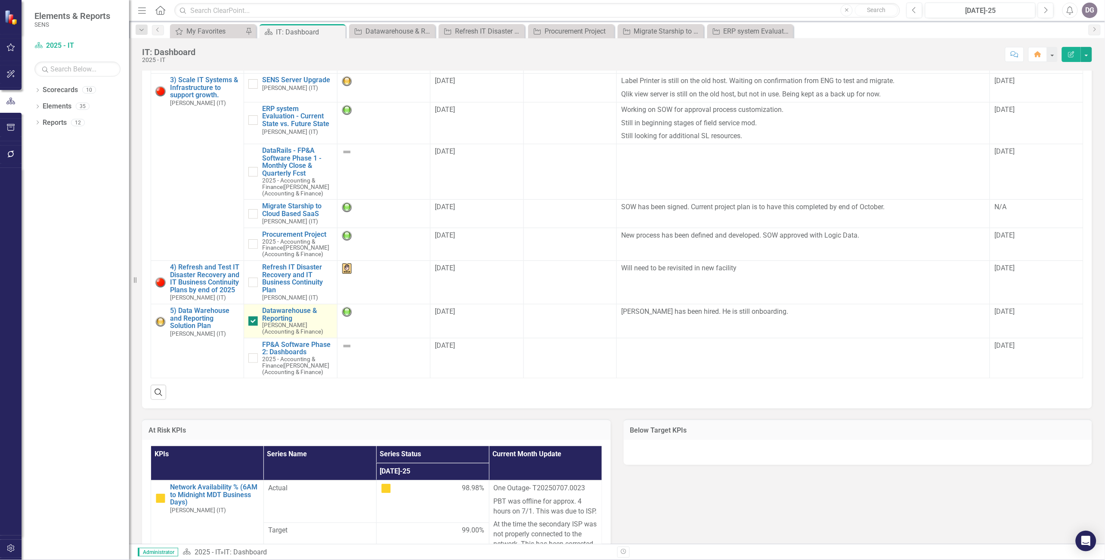
click at [253, 326] on div at bounding box center [252, 320] width 9 height 9
click at [253, 322] on input "checkbox" at bounding box center [251, 319] width 6 height 6
checkbox input "false"
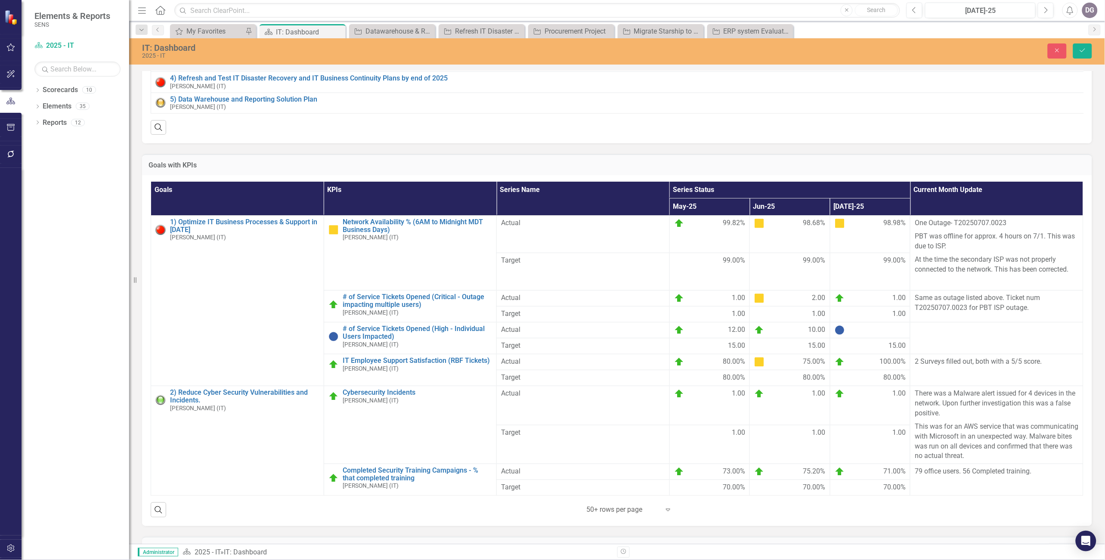
scroll to position [0, 0]
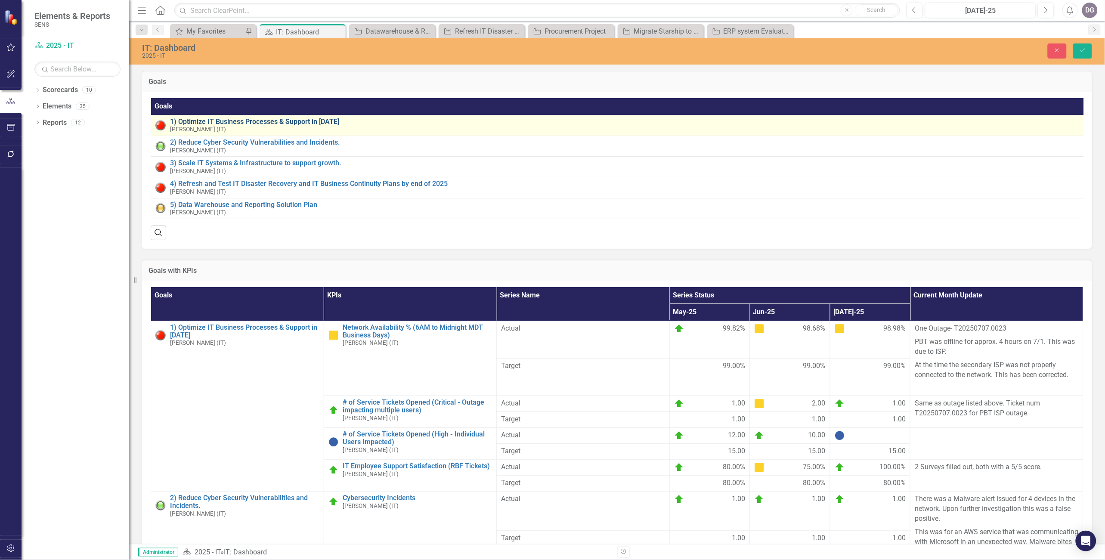
click at [204, 121] on link "1) Optimize IT Business Processes & Support in [DATE]" at bounding box center [625, 122] width 910 height 8
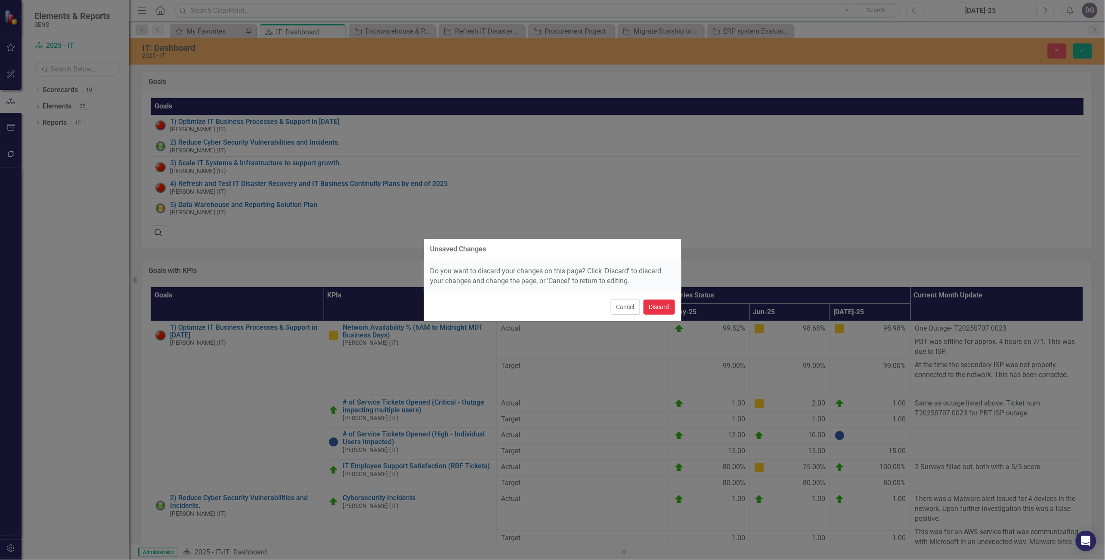
click at [662, 309] on button "Discard" at bounding box center [659, 307] width 31 height 15
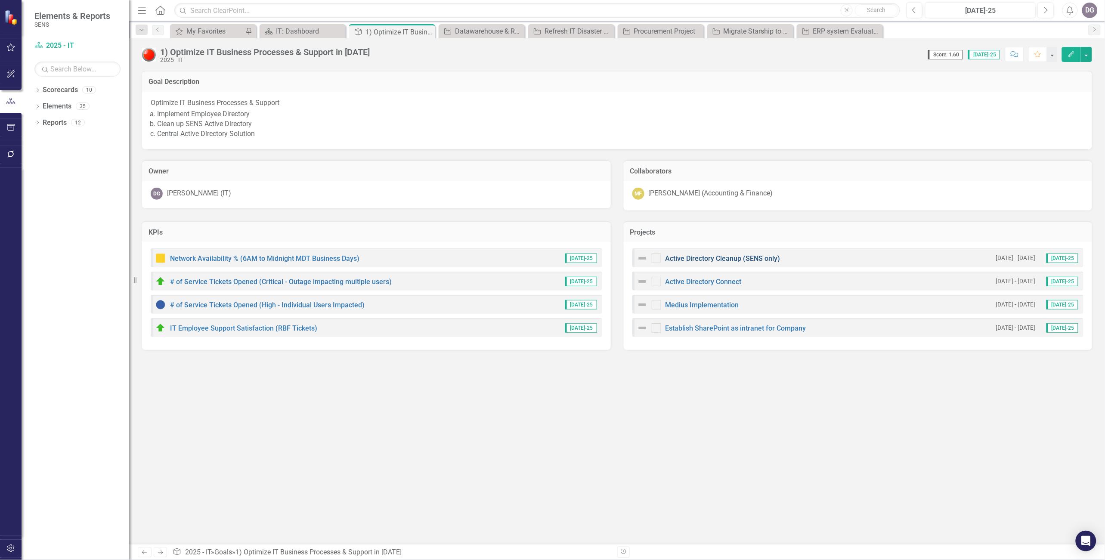
click at [702, 256] on link "Active Directory Cleanup (SENS only)" at bounding box center [722, 258] width 115 height 8
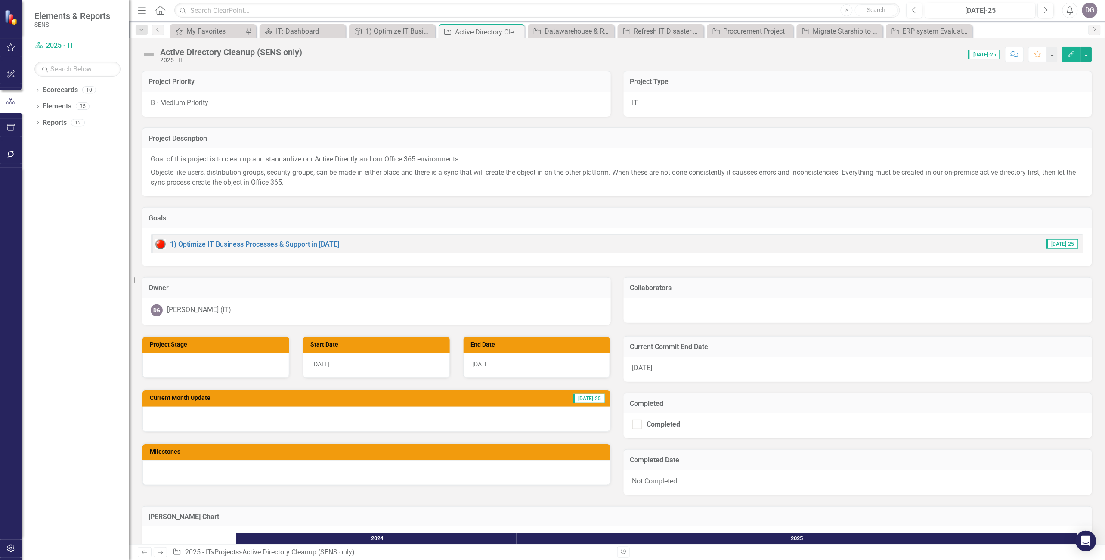
click at [149, 56] on img at bounding box center [149, 55] width 14 height 14
click at [151, 55] on img at bounding box center [149, 55] width 14 height 14
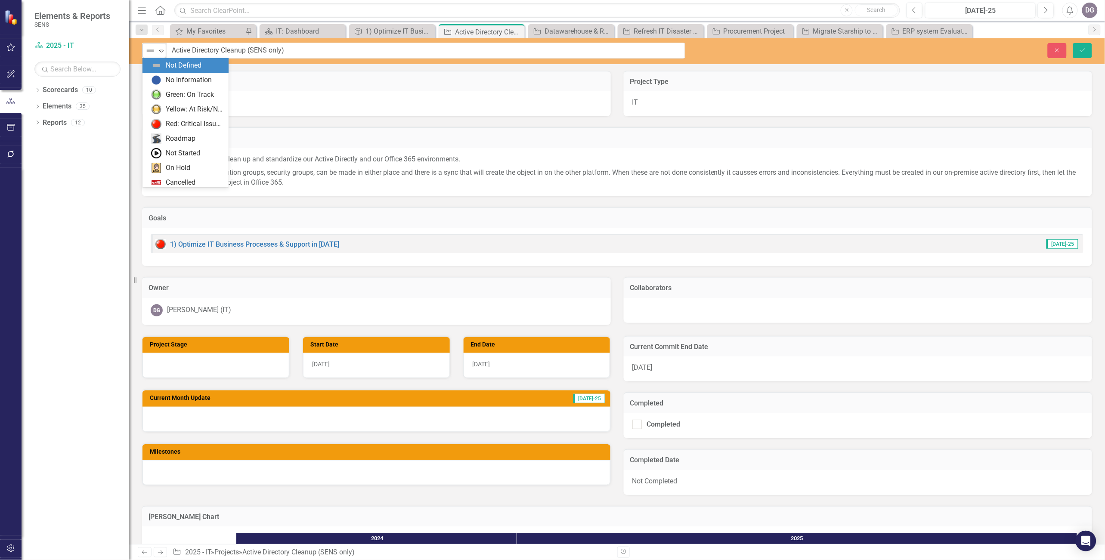
click at [165, 48] on icon "Expand" at bounding box center [161, 50] width 9 height 7
click at [178, 95] on div "Green: On Track" at bounding box center [190, 95] width 48 height 10
click at [764, 45] on button "Save" at bounding box center [1082, 50] width 19 height 15
